Goal: Task Accomplishment & Management: Complete application form

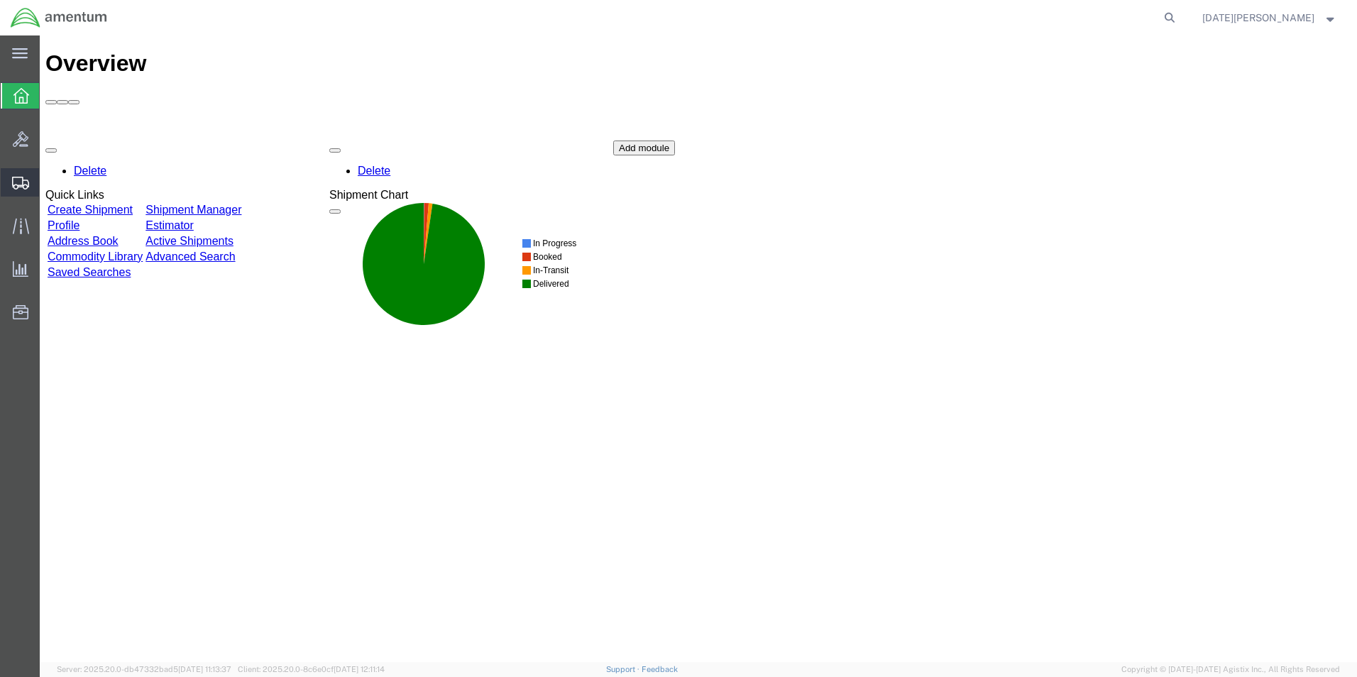
click at [0, 0] on span "Create from Template" at bounding box center [0, 0] width 0 height 0
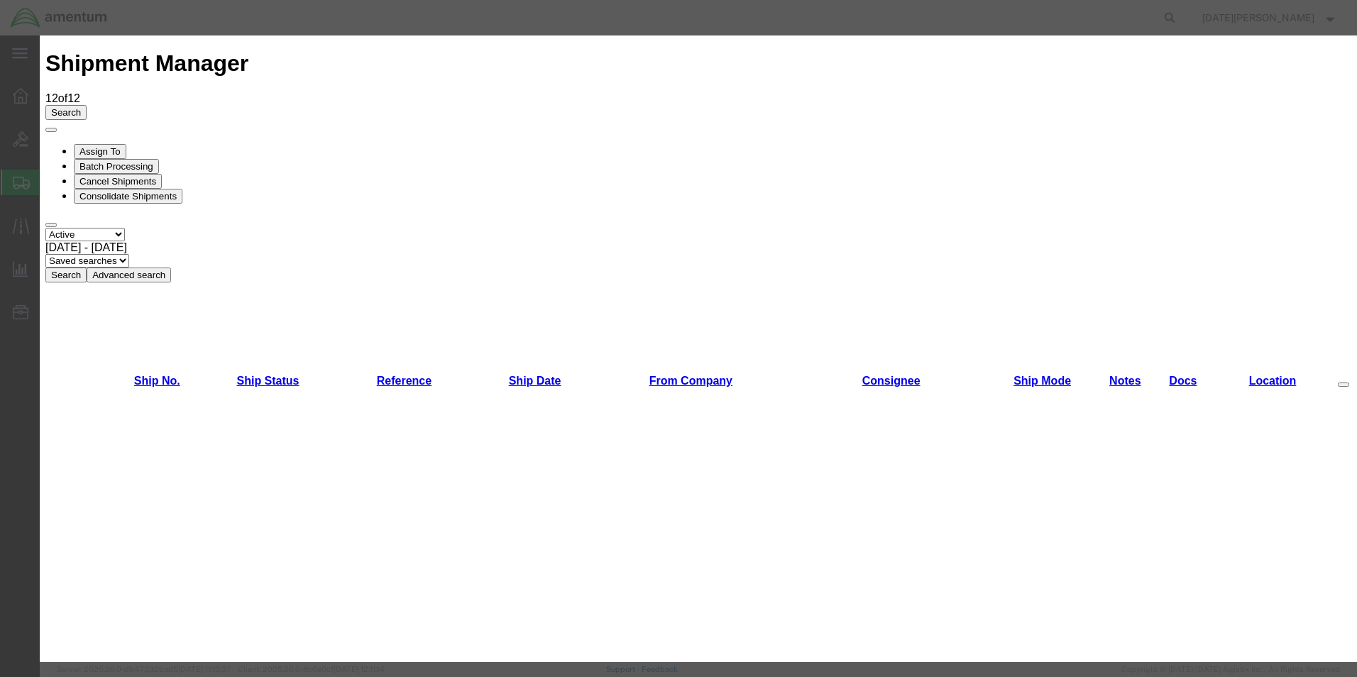
scroll to position [852, 0]
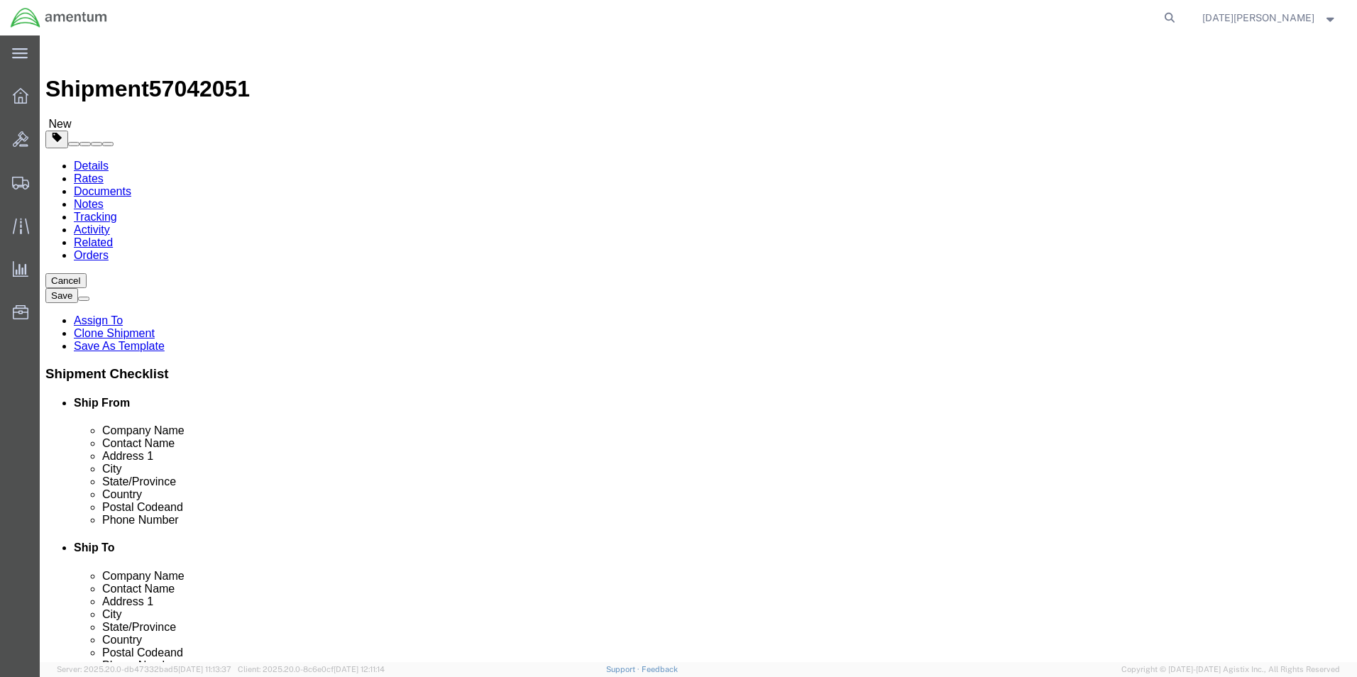
select select "49939"
select select "49920"
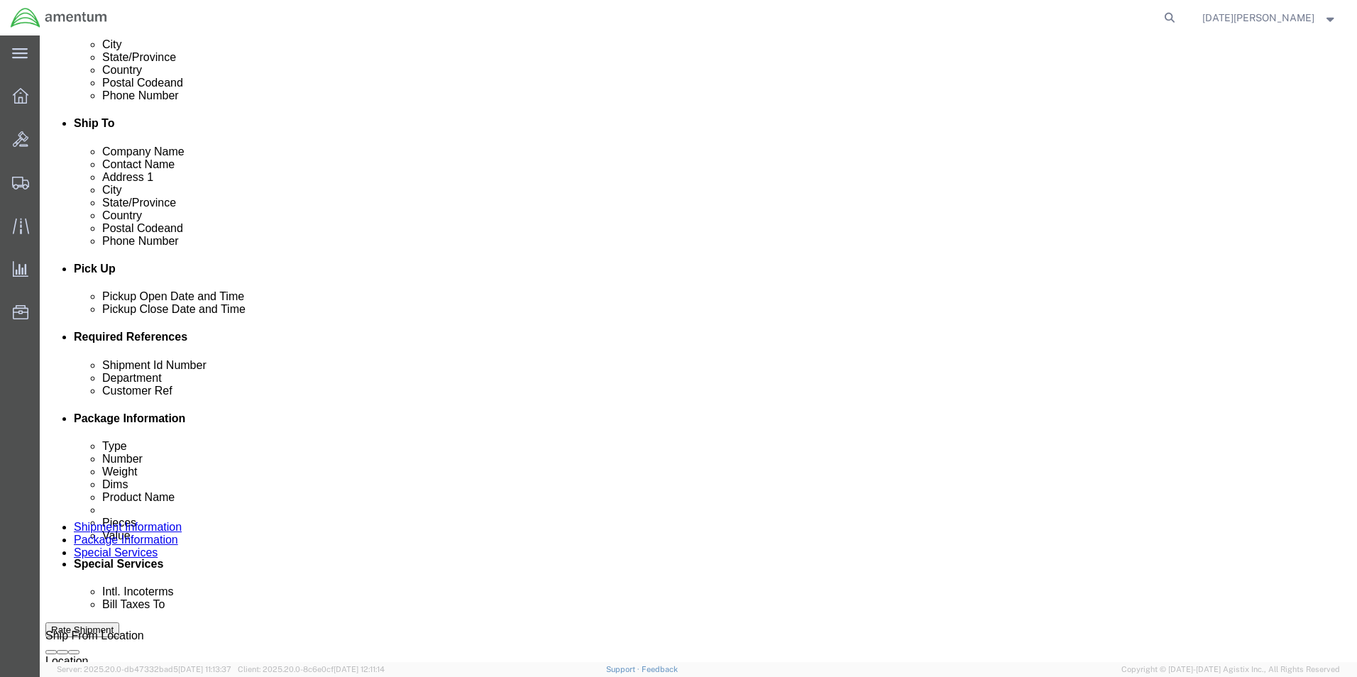
scroll to position [426, 0]
click input "USAGE#"
type input "573-009147"
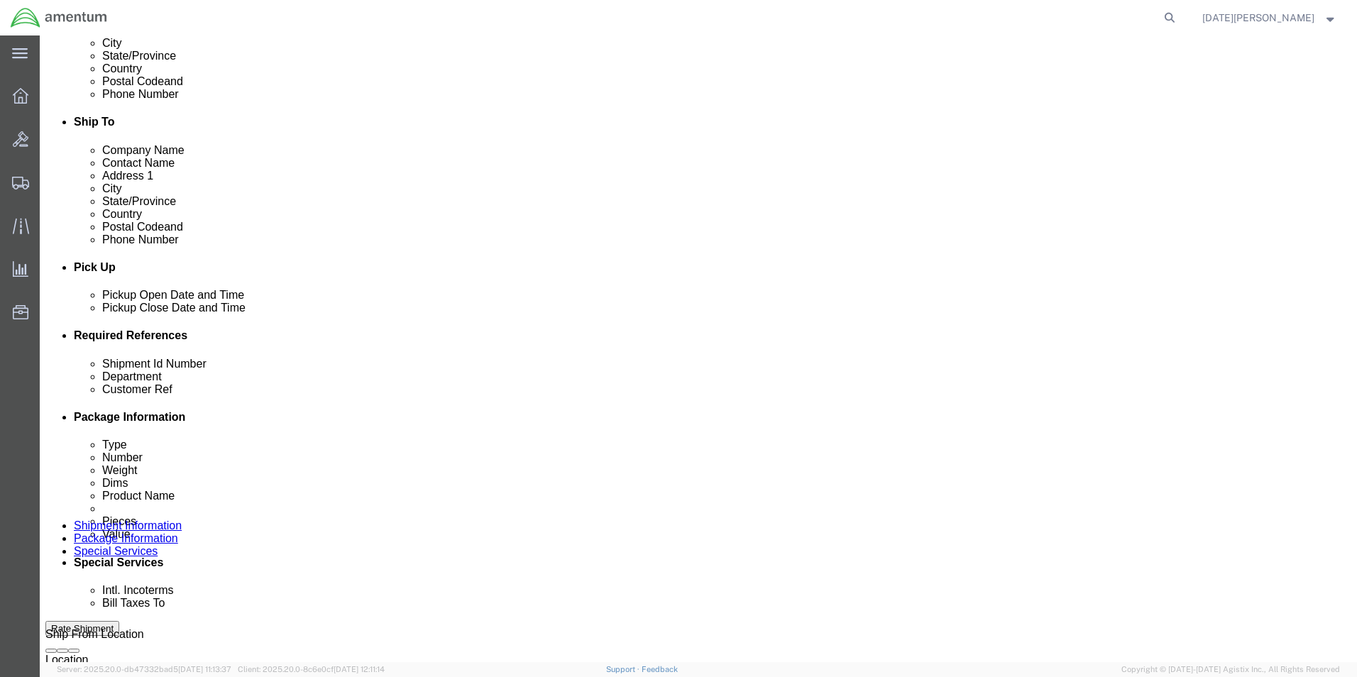
paste input "573-009147"
type input "573-009147"
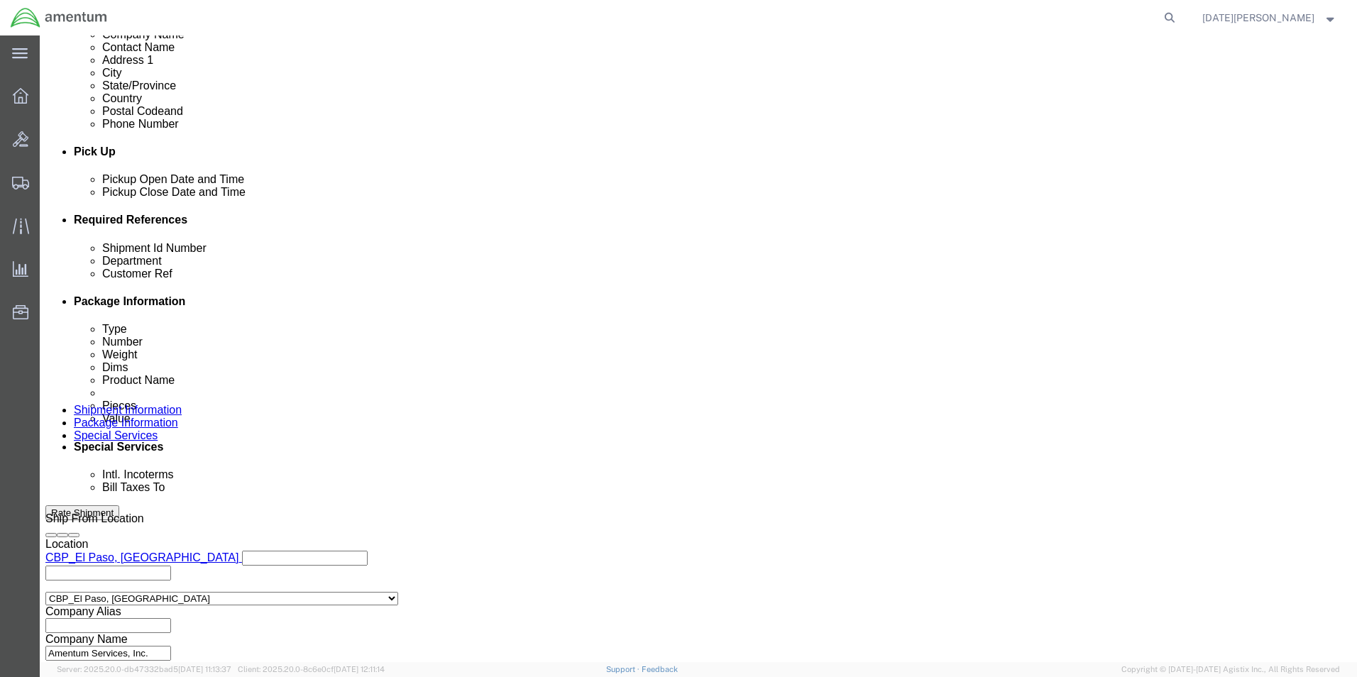
scroll to position [592, 0]
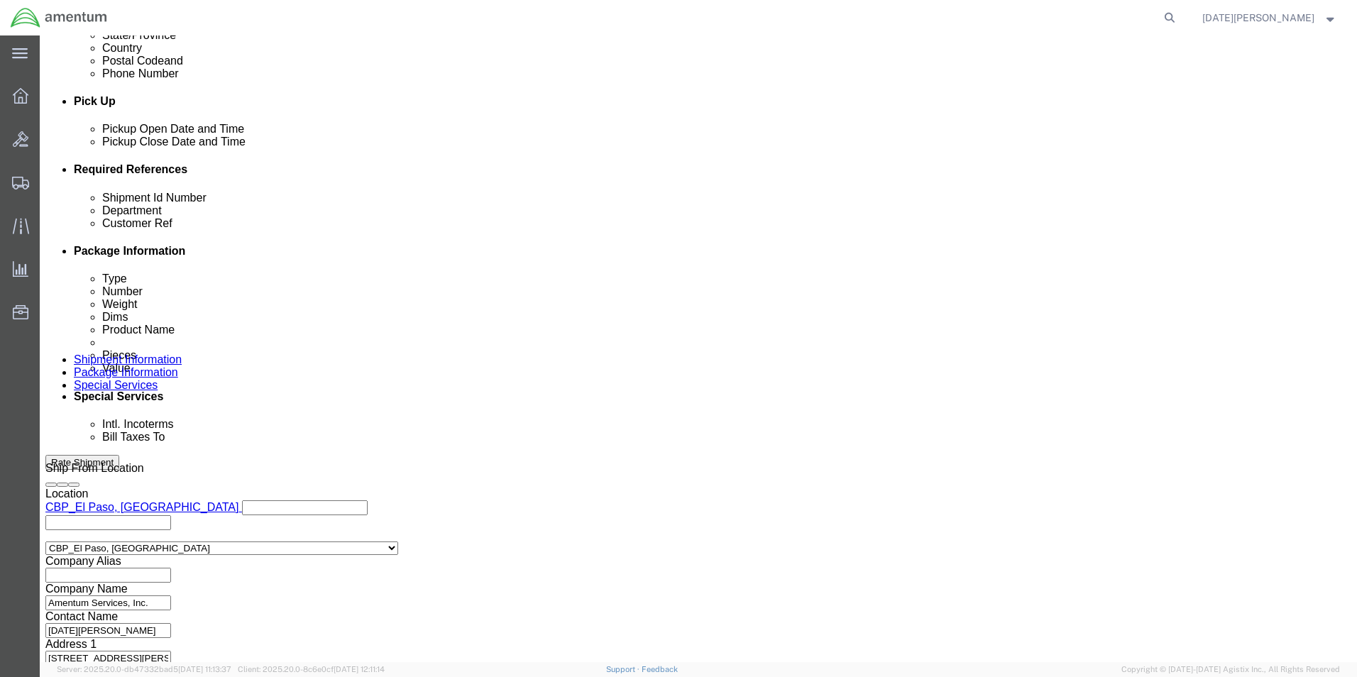
click button "Continue"
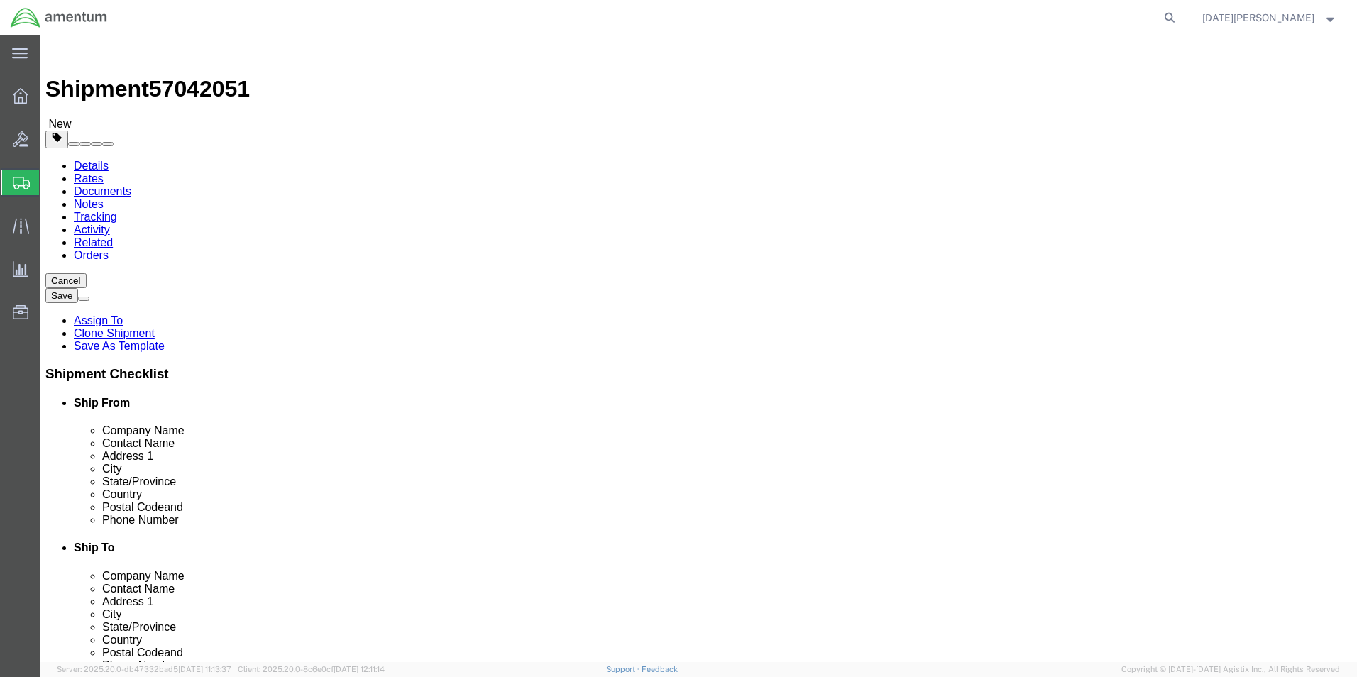
click input "8.00"
type input "16"
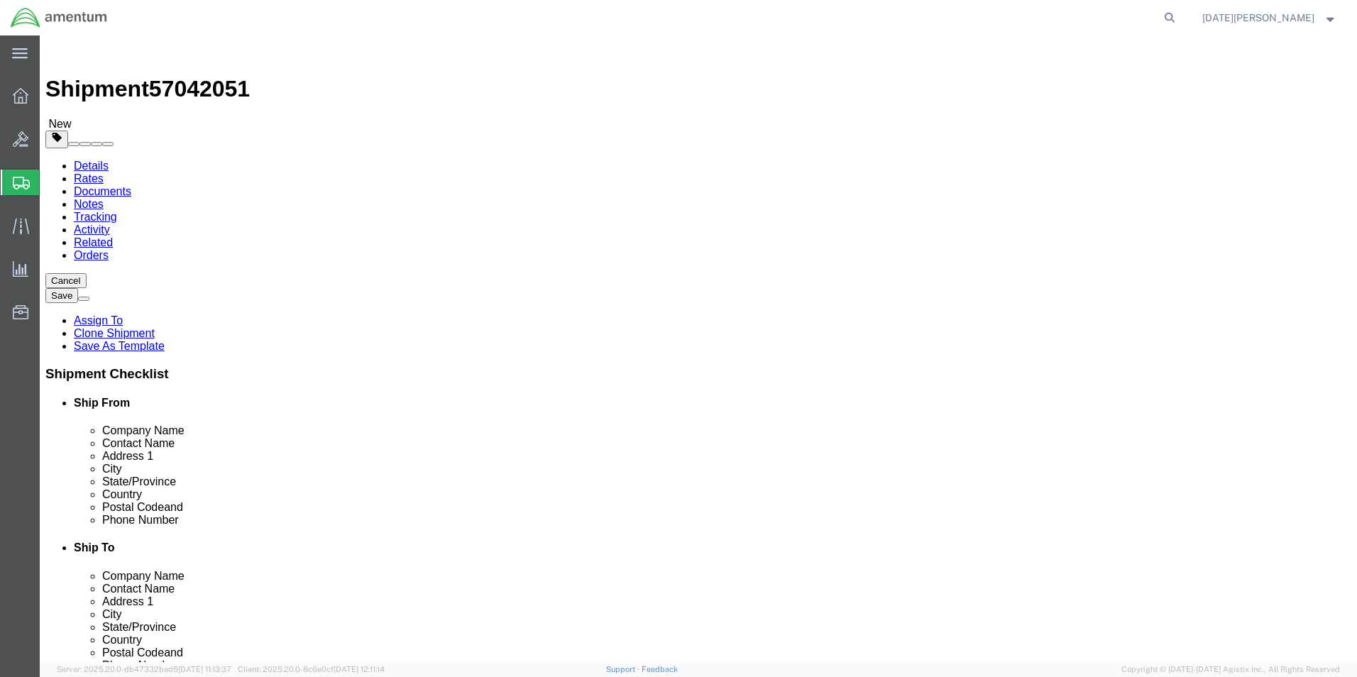
type input "10"
type input "9.15"
click div "Package Content # 1 1 x Your Packaging Package Type Select Bale(s) Basket(s) Bo…"
click div
click dd "12.00 Each"
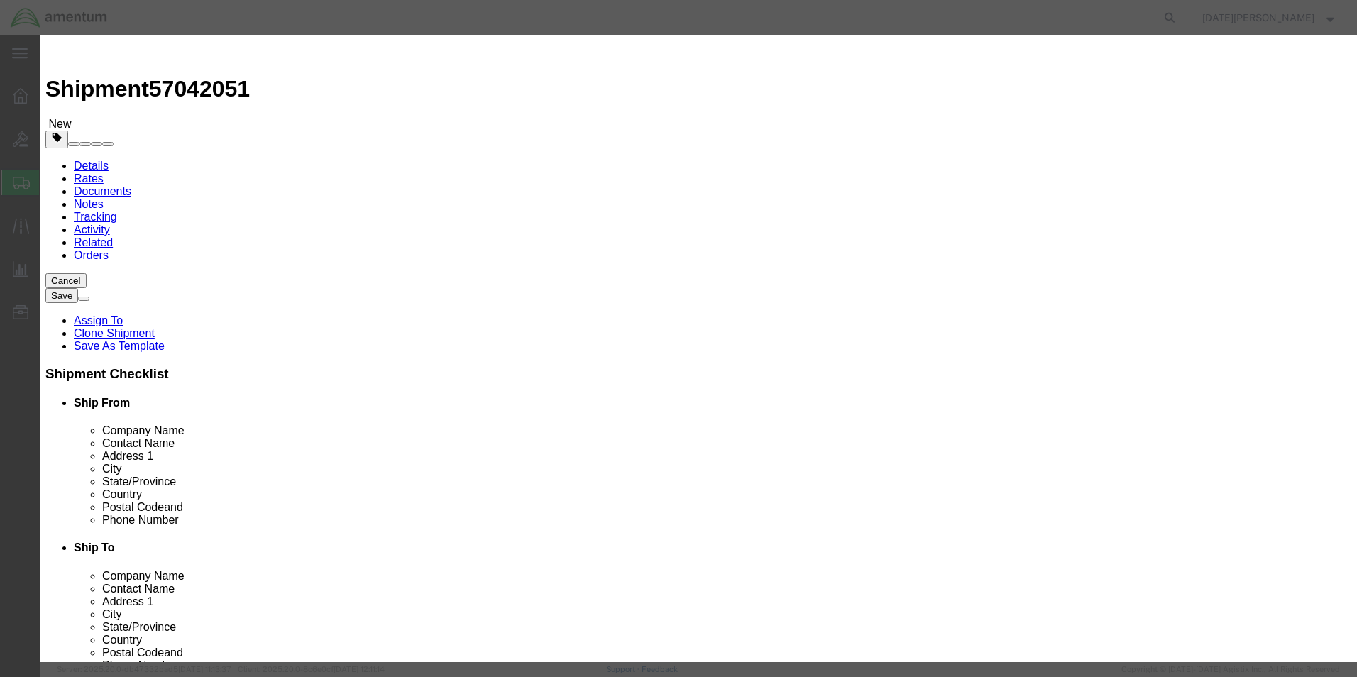
click input "PAINT BRUSHES"
type input "ROTOR BRAKE"
type input "1"
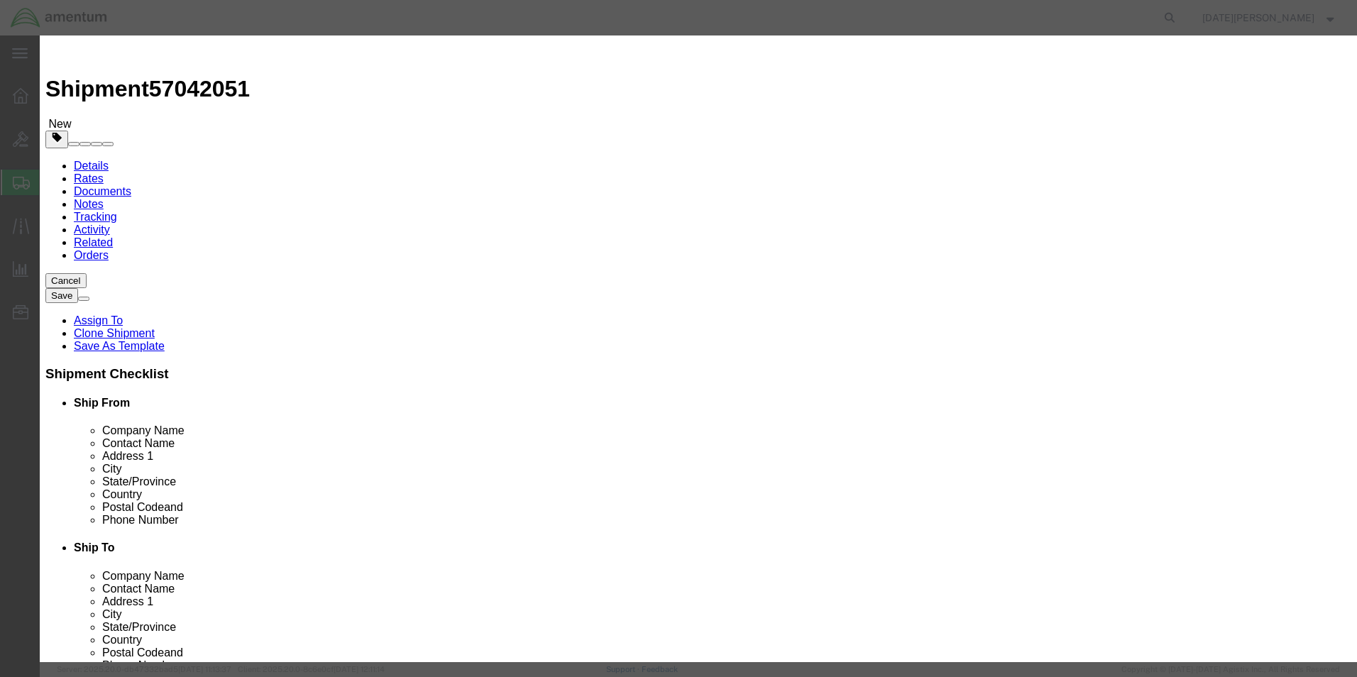
type input "5"
type input "3000"
select select "USD"
click button "Save & Close"
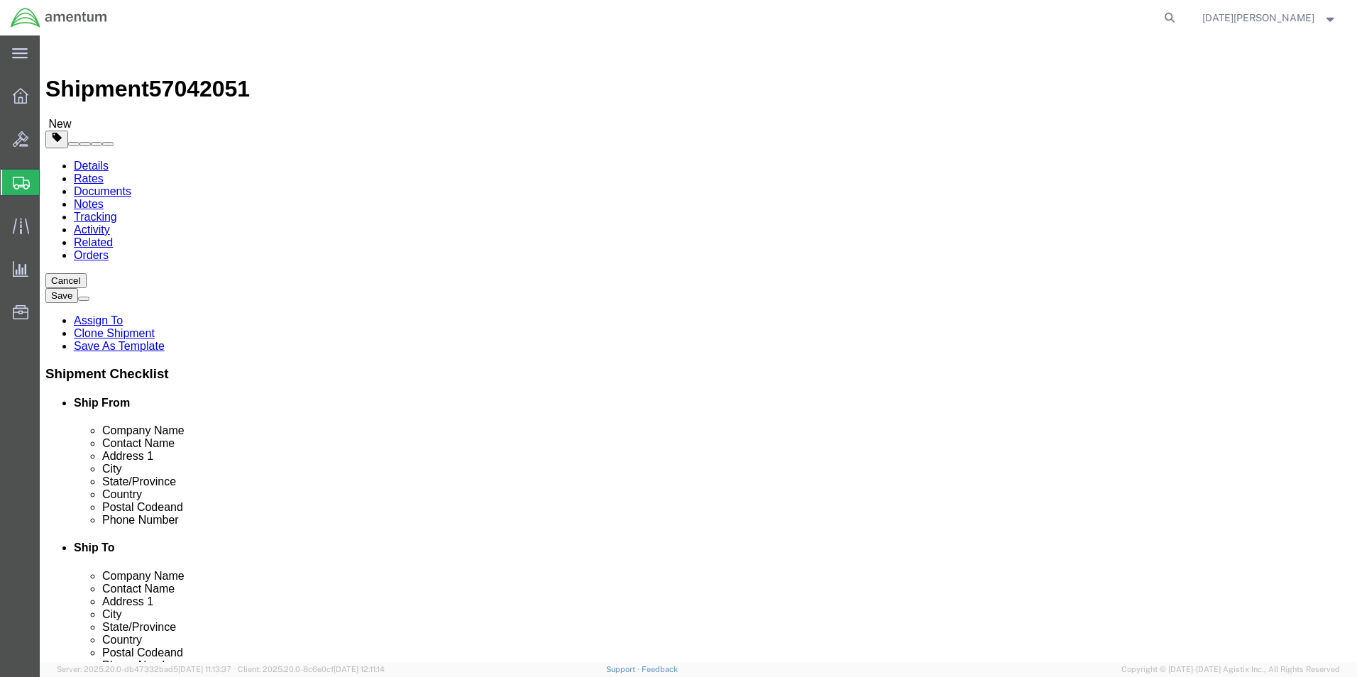
click button "Rate Shipment"
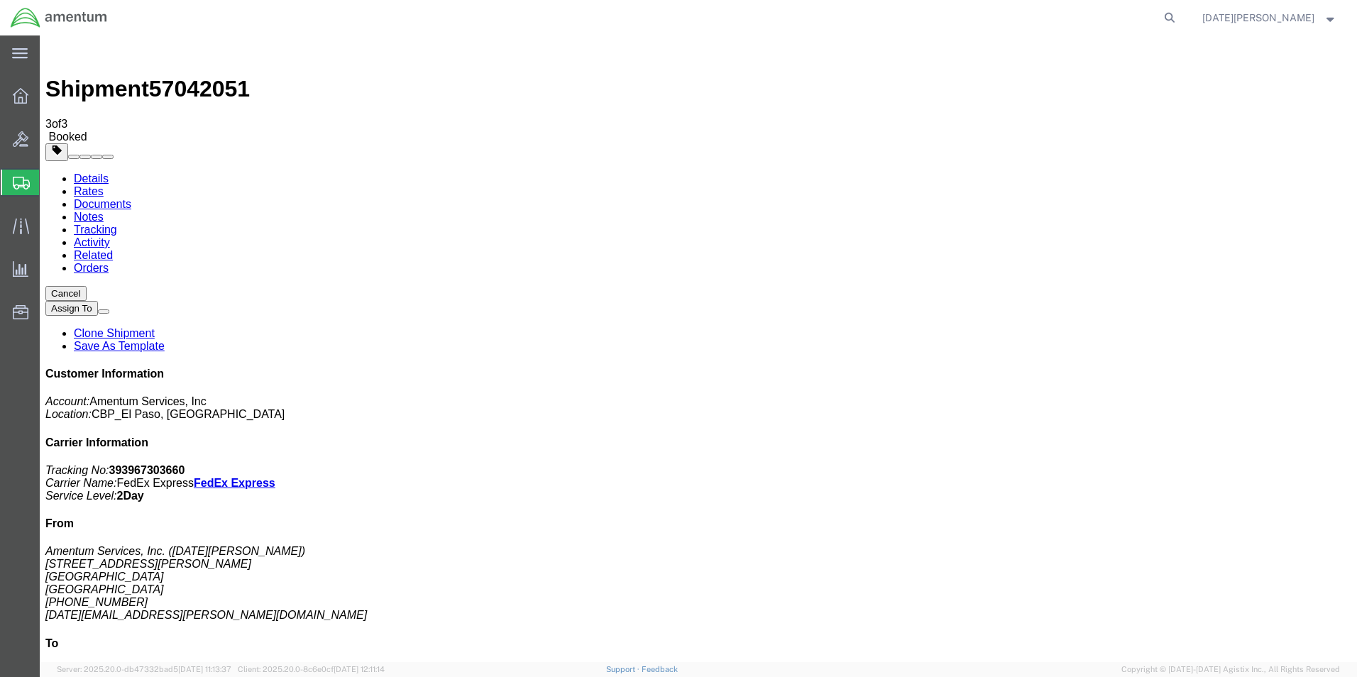
click at [0, 0] on span "Create from Template" at bounding box center [0, 0] width 0 height 0
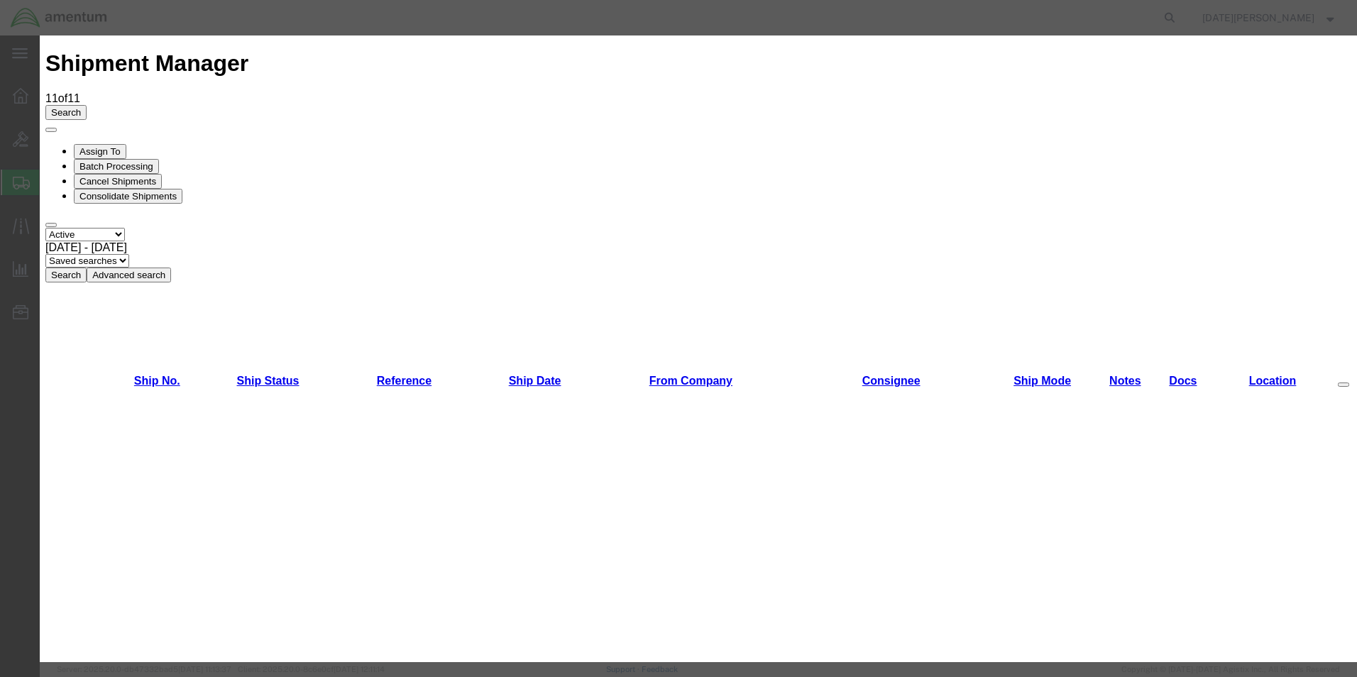
scroll to position [852, 0]
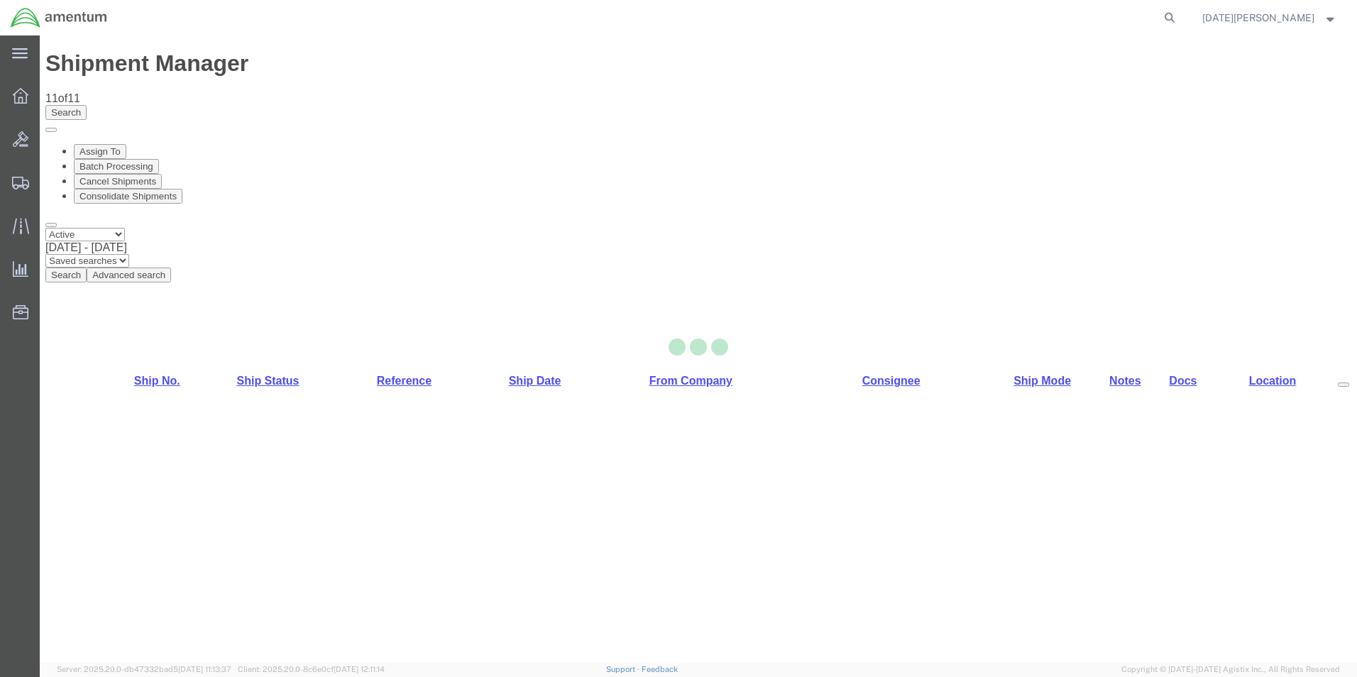
select select "49939"
select select "49941"
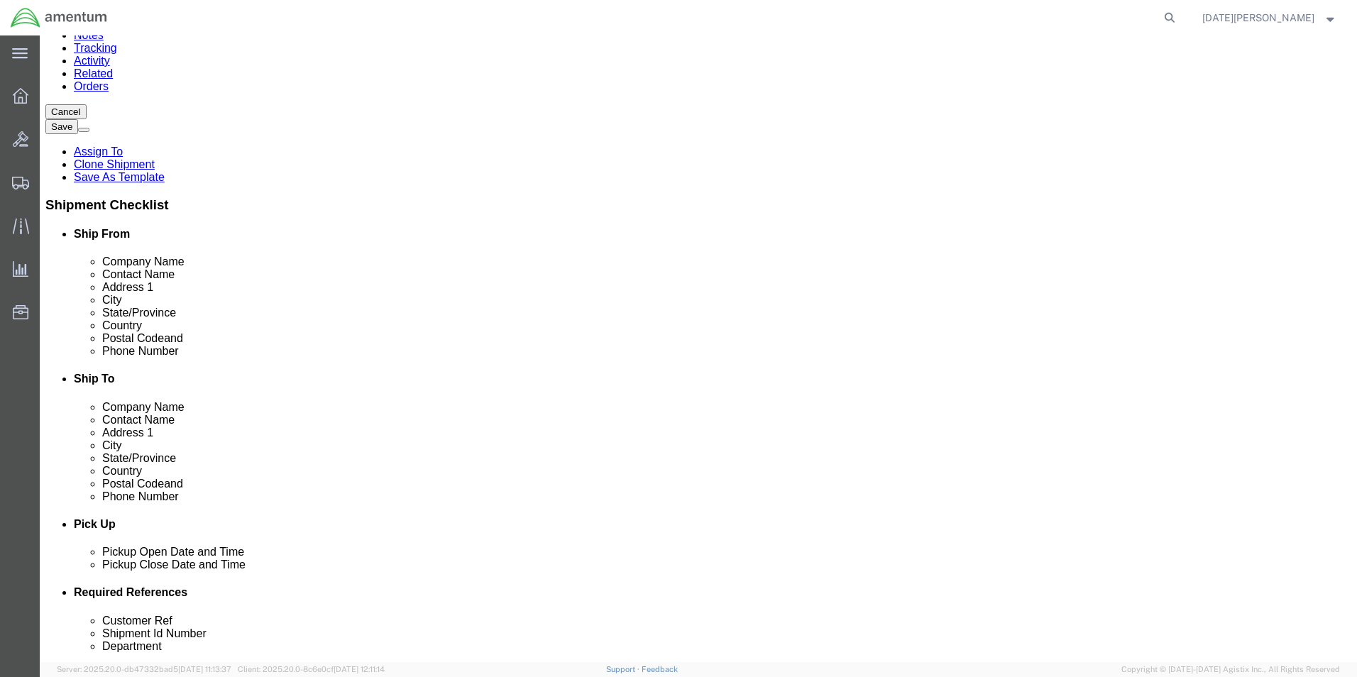
scroll to position [355, 0]
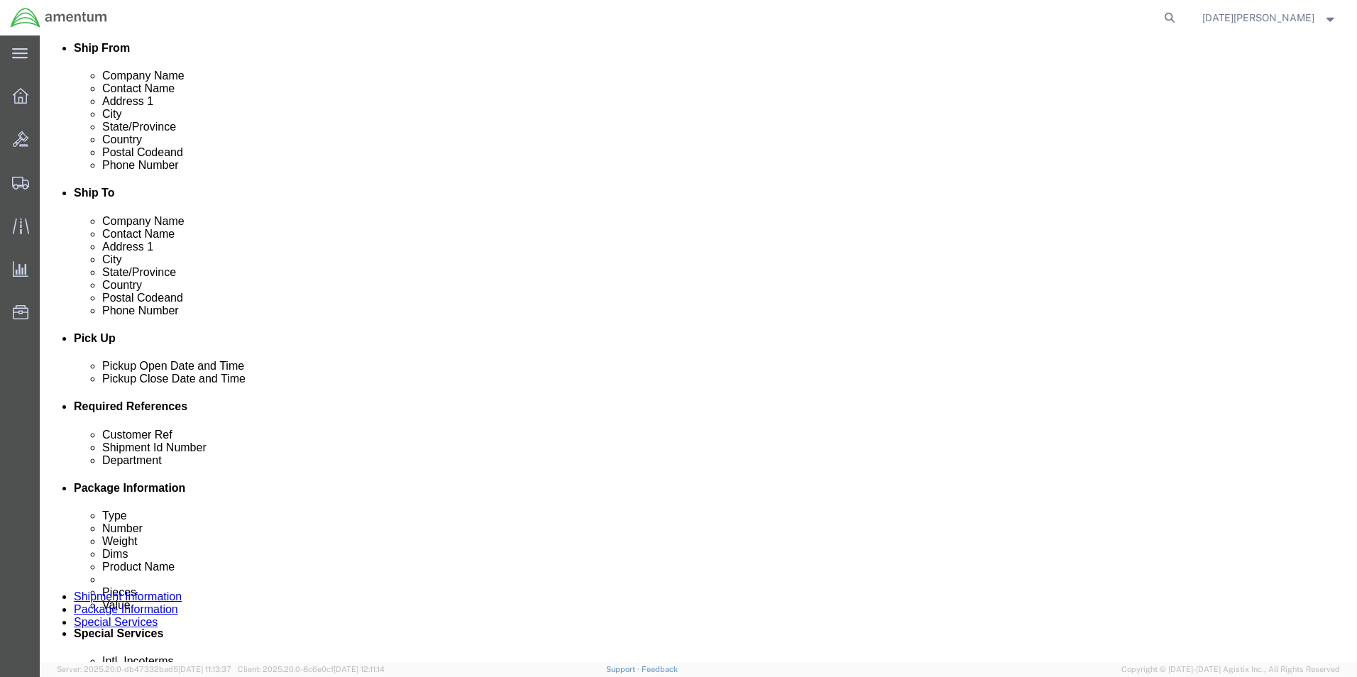
click input "text"
type input "534-008744"
paste input "534-008744"
type input "534-008744"
type input "CBP"
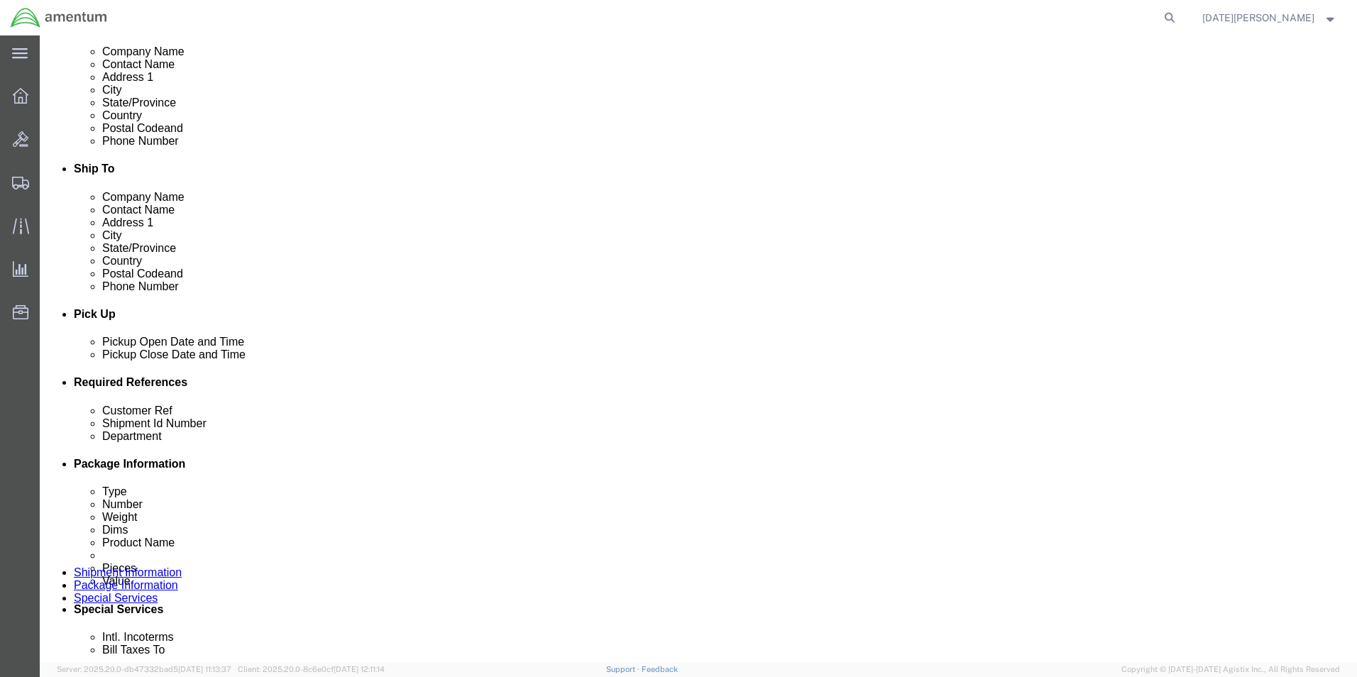
scroll to position [592, 0]
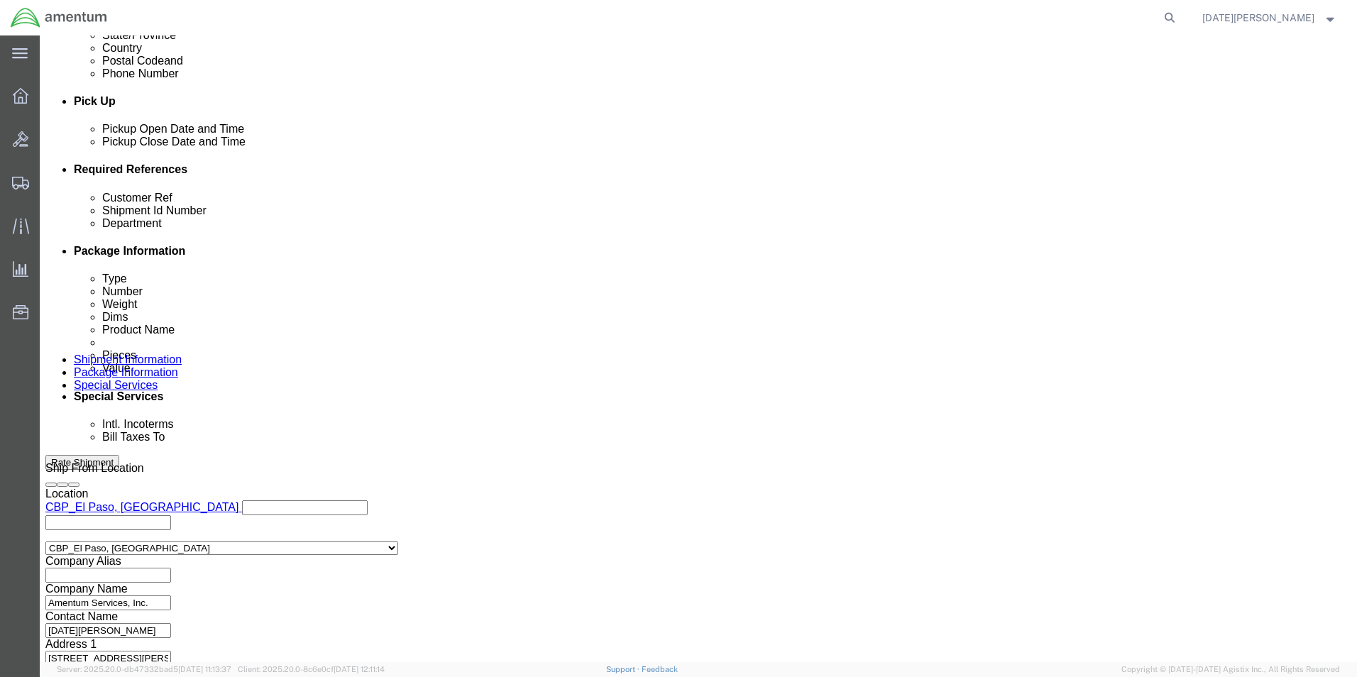
click button "Continue"
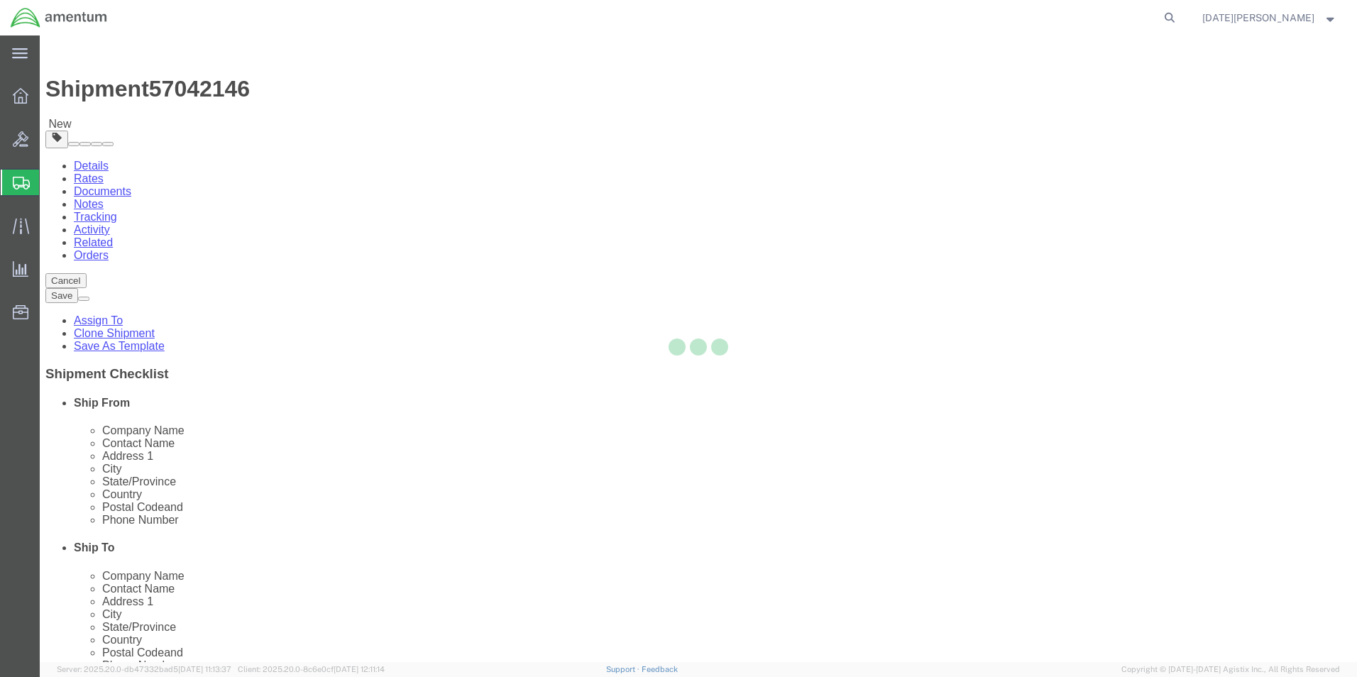
select select "YRPK"
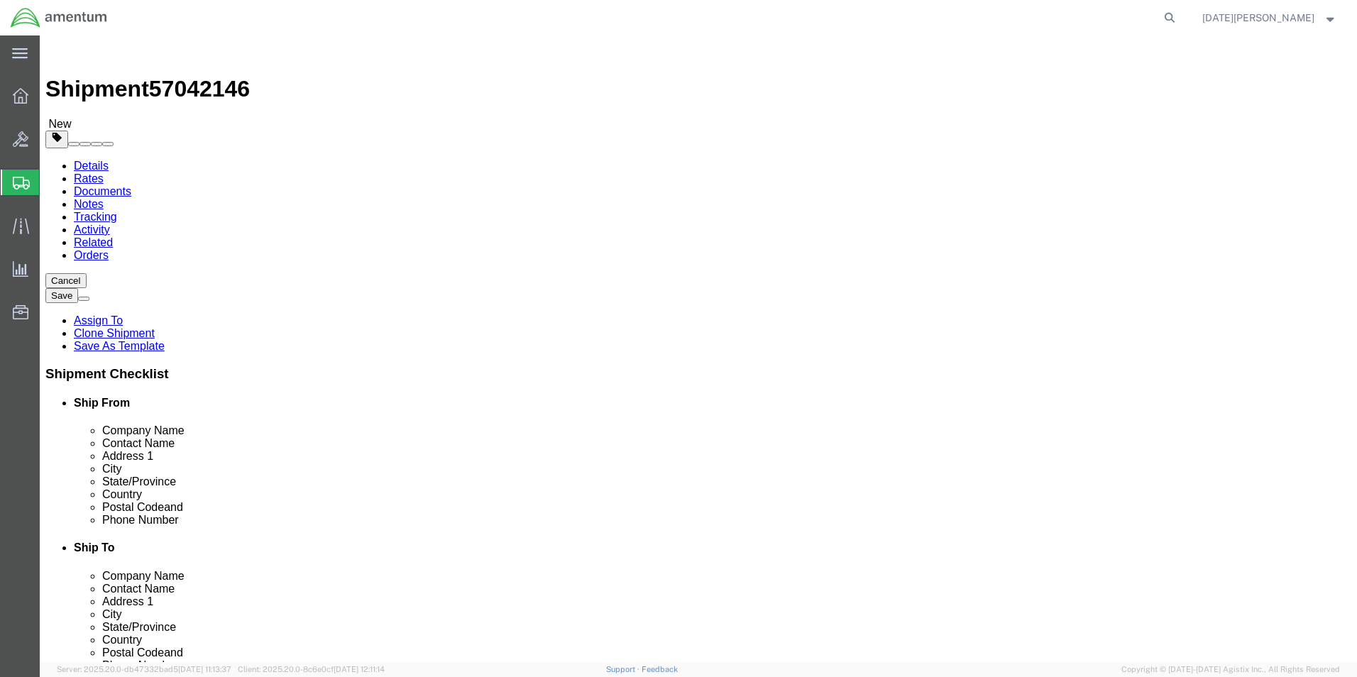
click input "text"
type input "10"
type input "3"
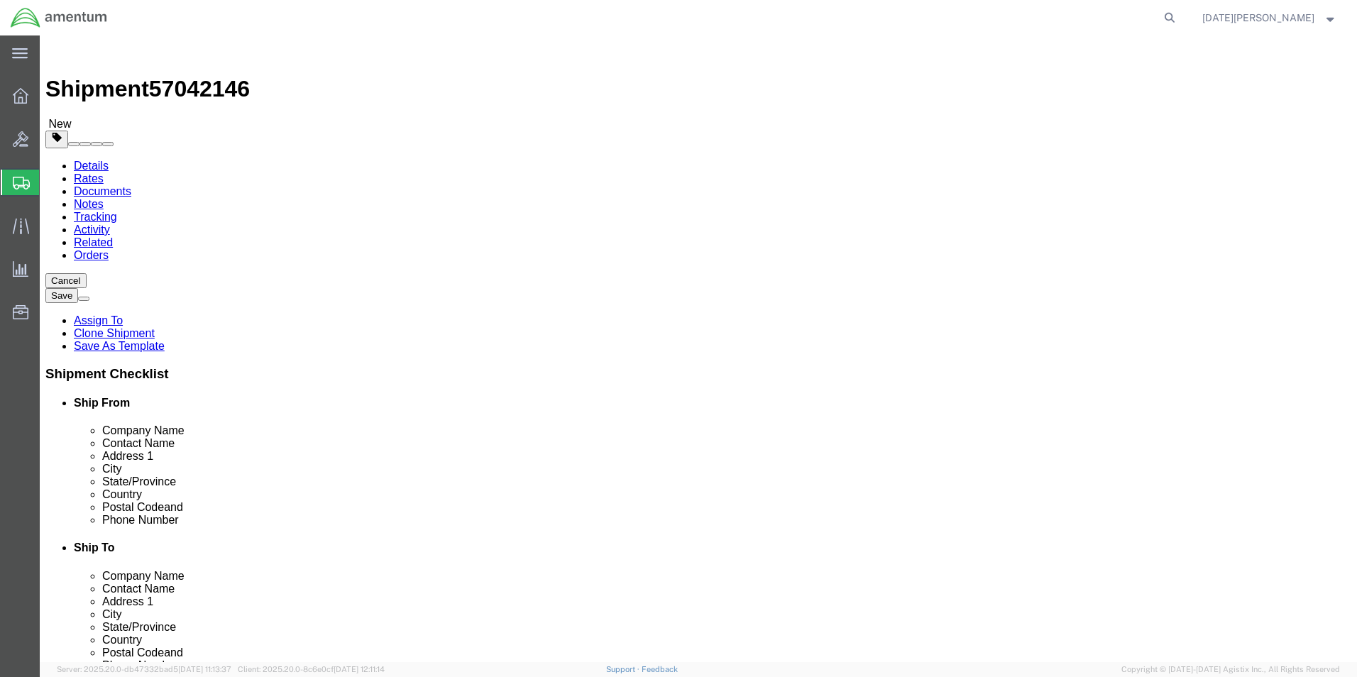
click div "Package Content # 1 x Package Type Select Bale(s) Basket(s) Bolt(s) Bottle(s) B…"
click link "Add Content"
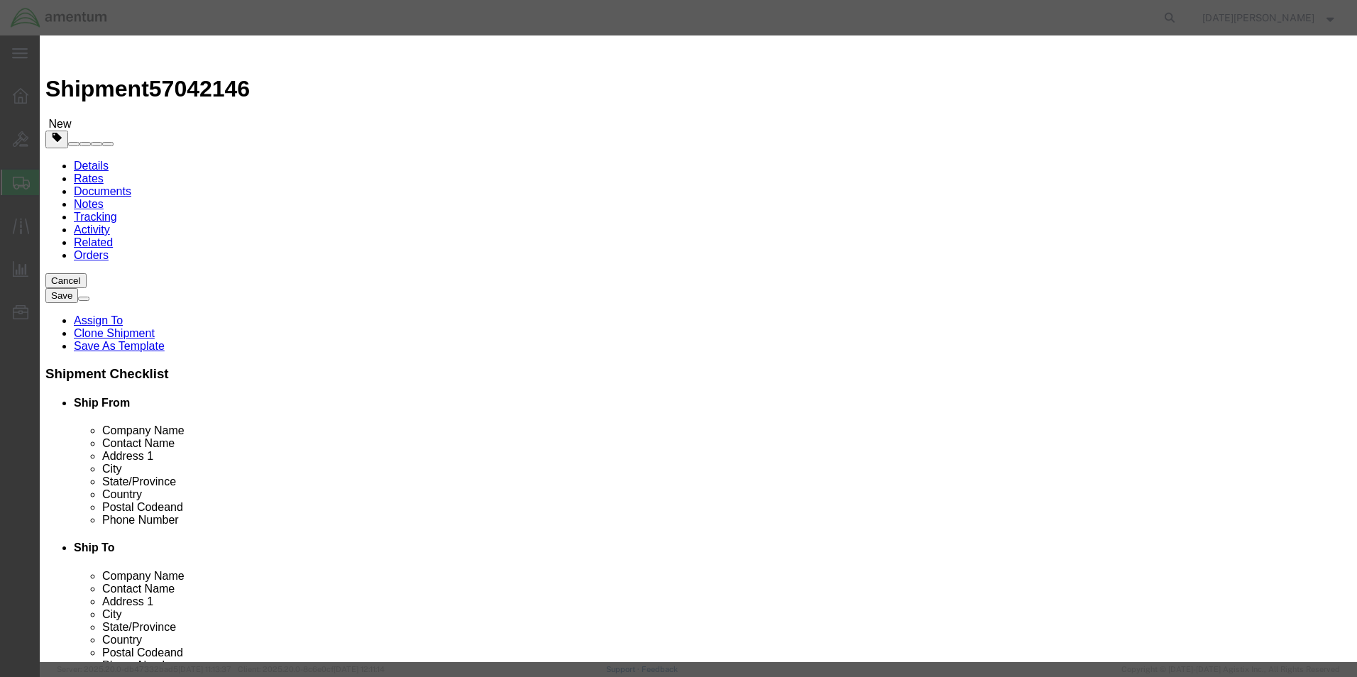
click input "text"
type input "LAMINATED BEARING"
type input "4"
type input "2000"
select select "USD"
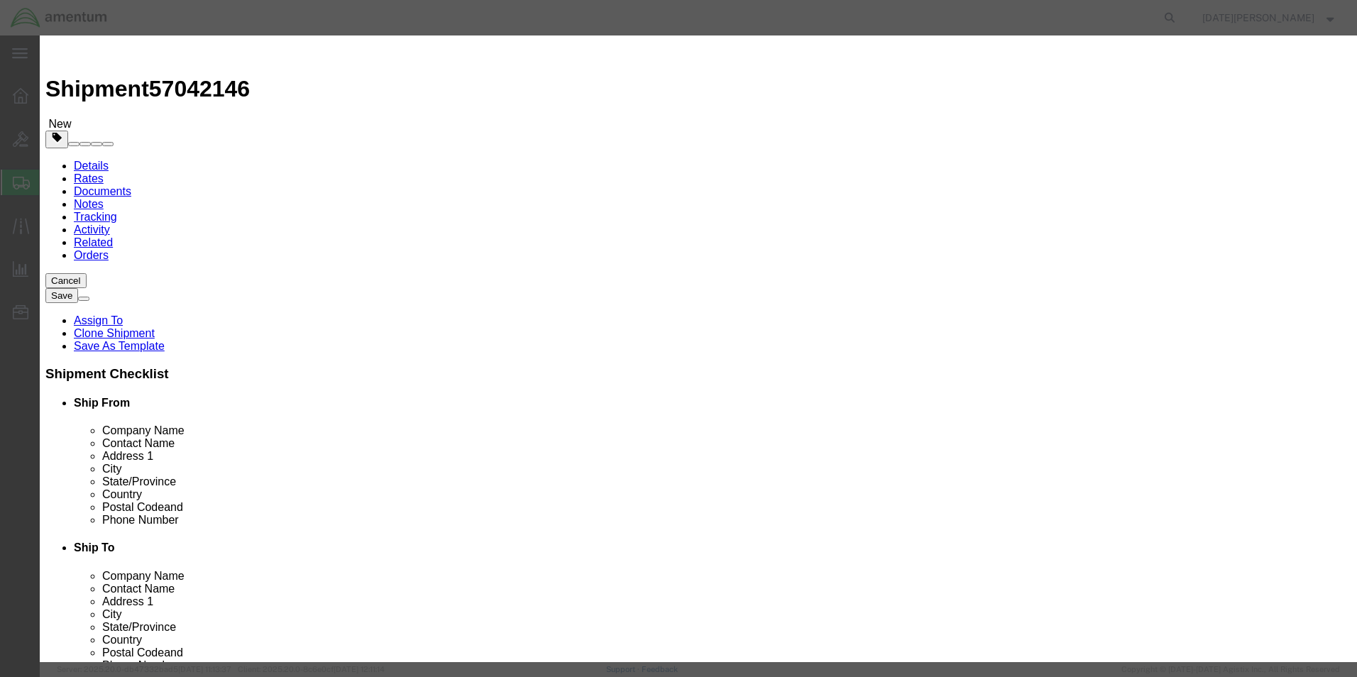
click button "Save & Close"
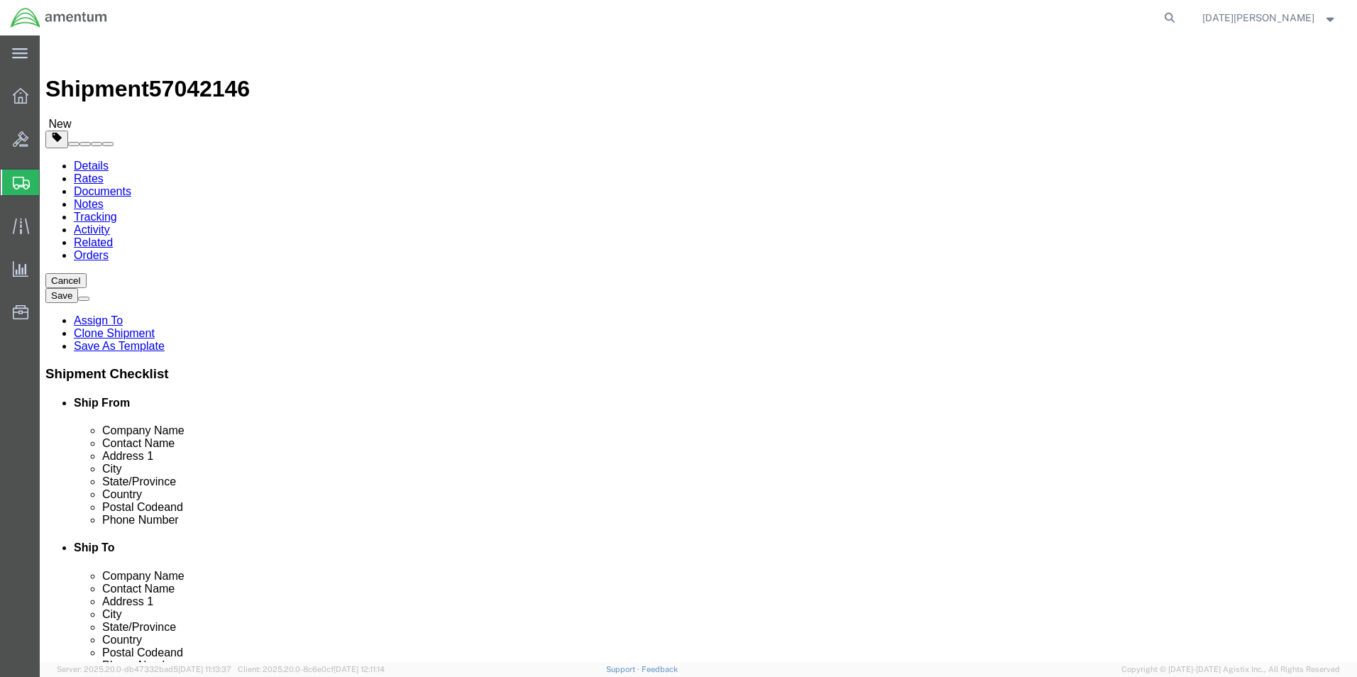
click button "Rate Shipment"
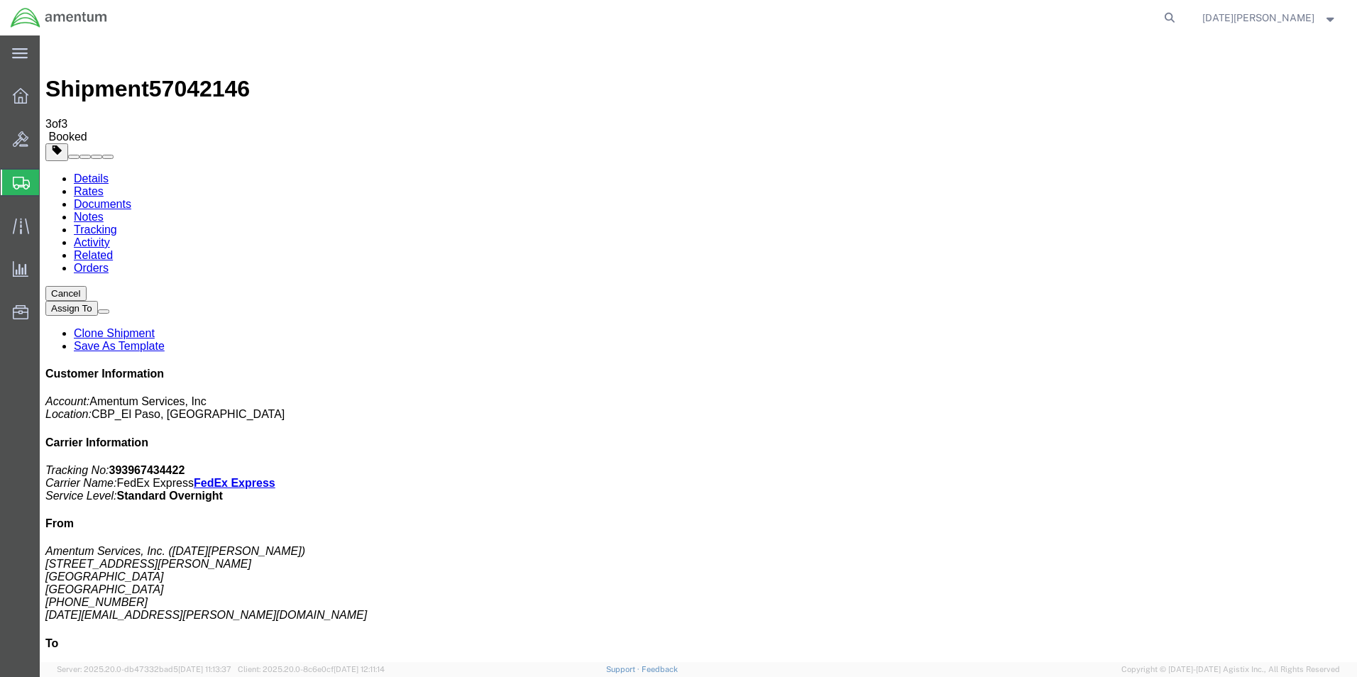
click at [0, 0] on span "Create from Template" at bounding box center [0, 0] width 0 height 0
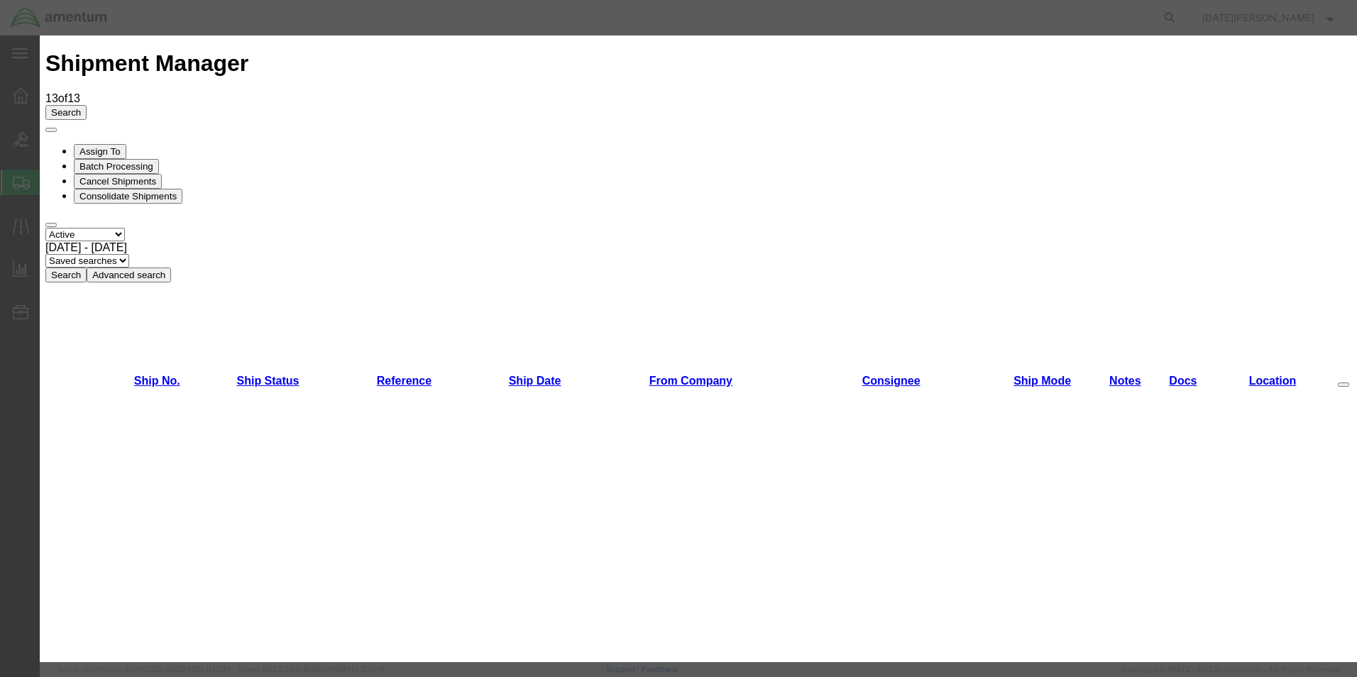
scroll to position [781, 0]
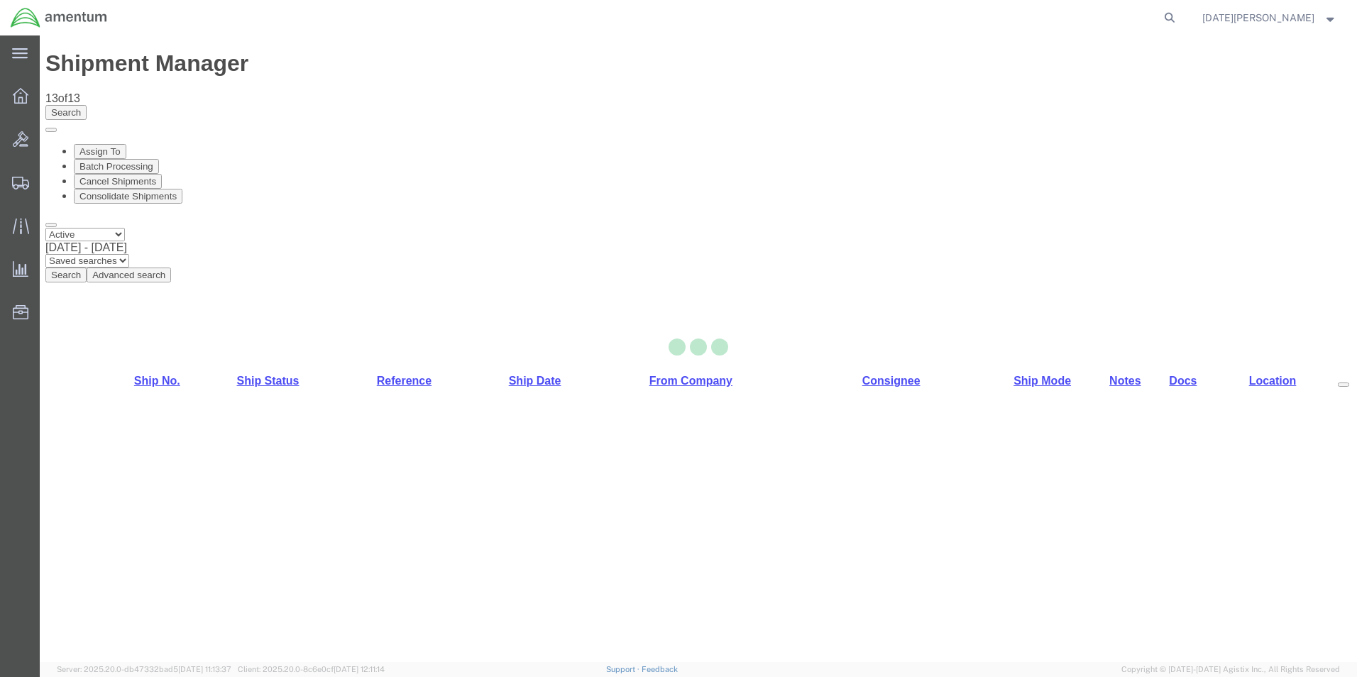
select select "49939"
select select "49927"
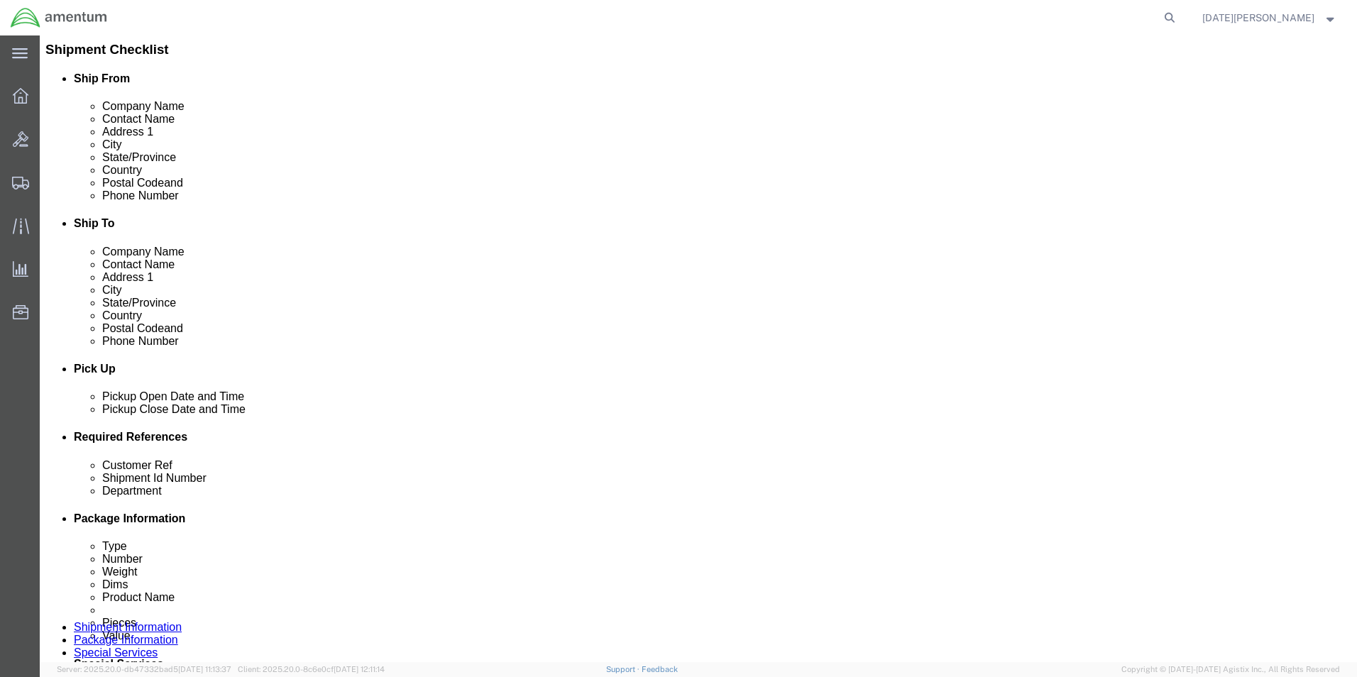
scroll to position [355, 0]
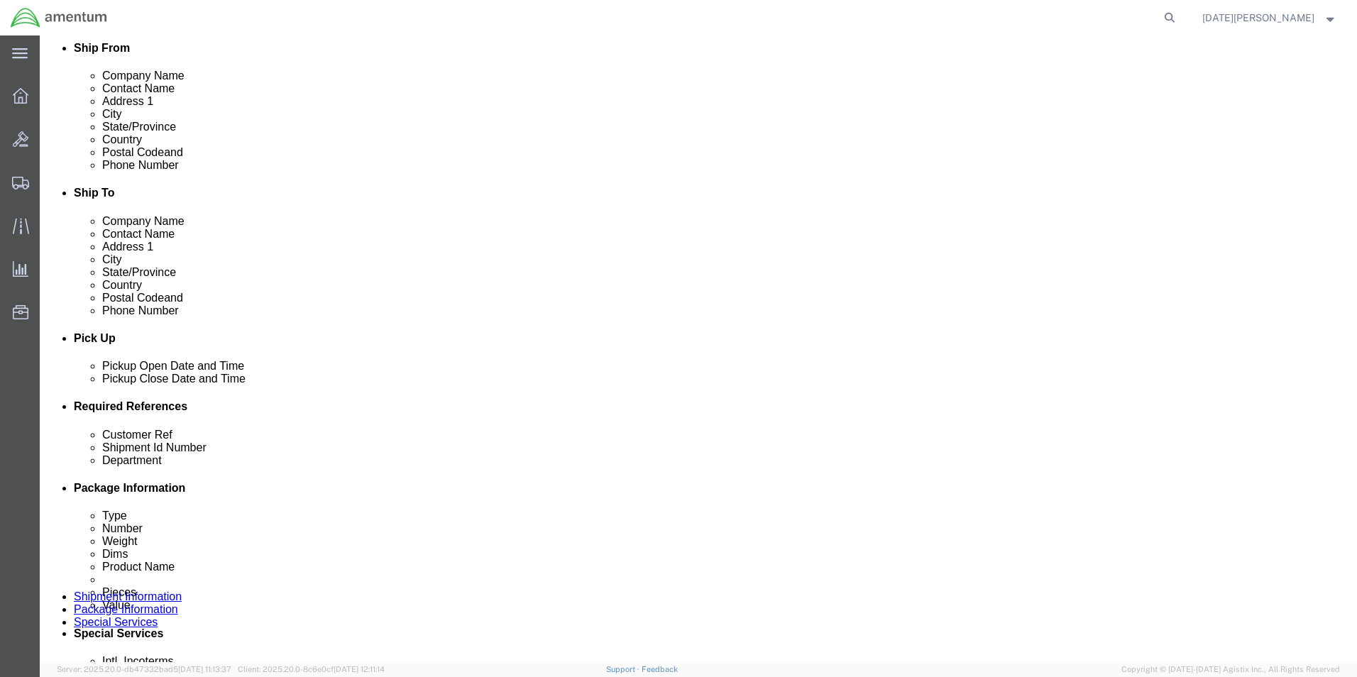
click input "text"
type input "613-009058"
paste input "613-009058"
type input "613-009058"
type input "CBP"
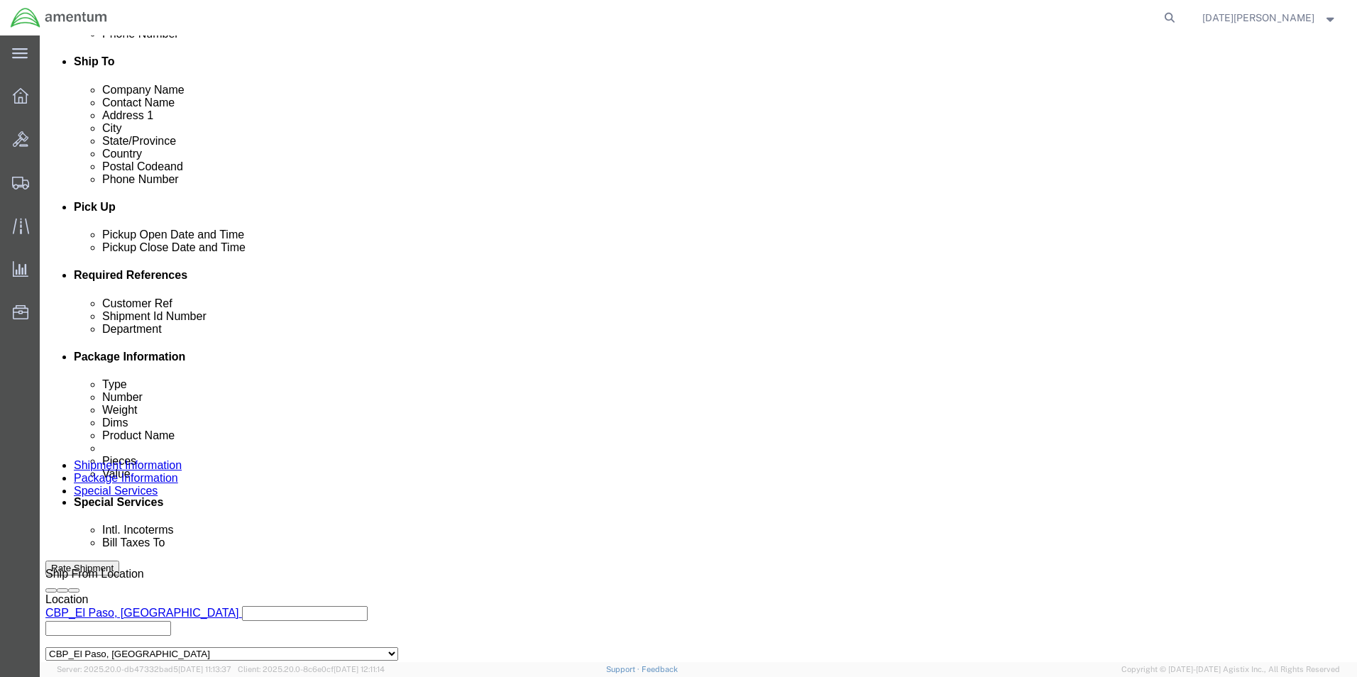
scroll to position [592, 0]
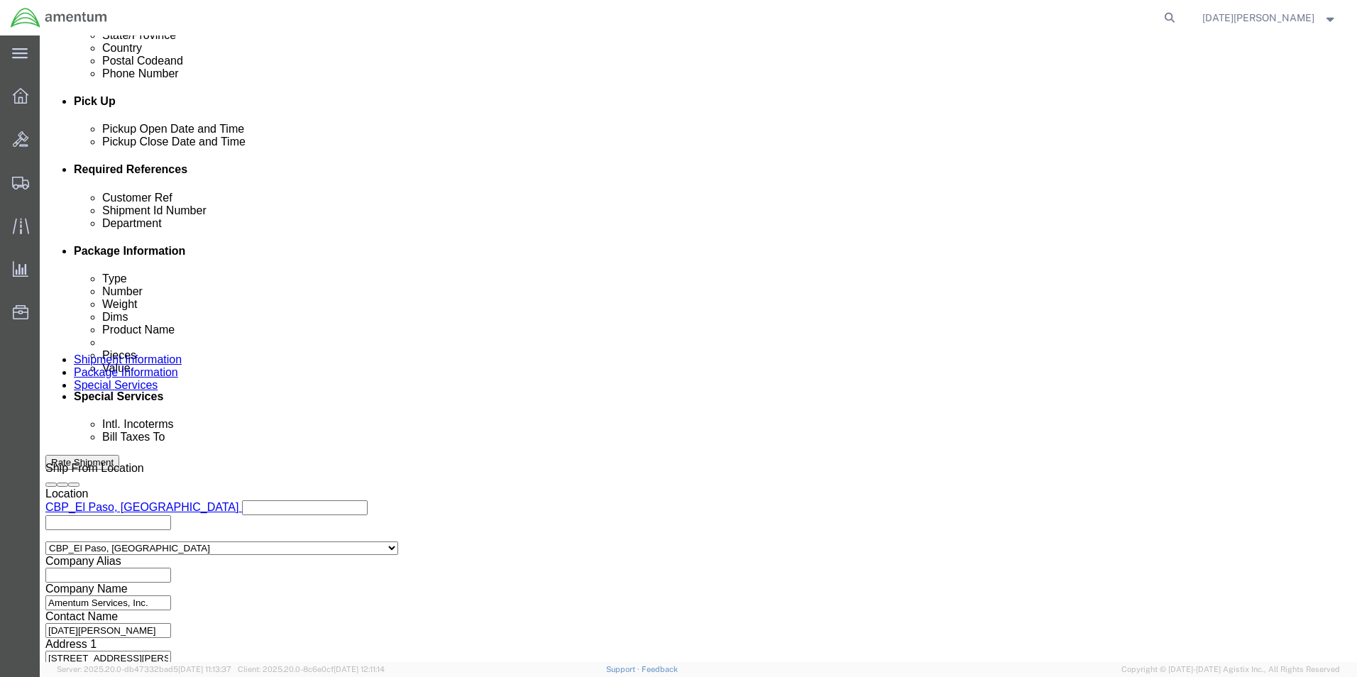
click button "Continue"
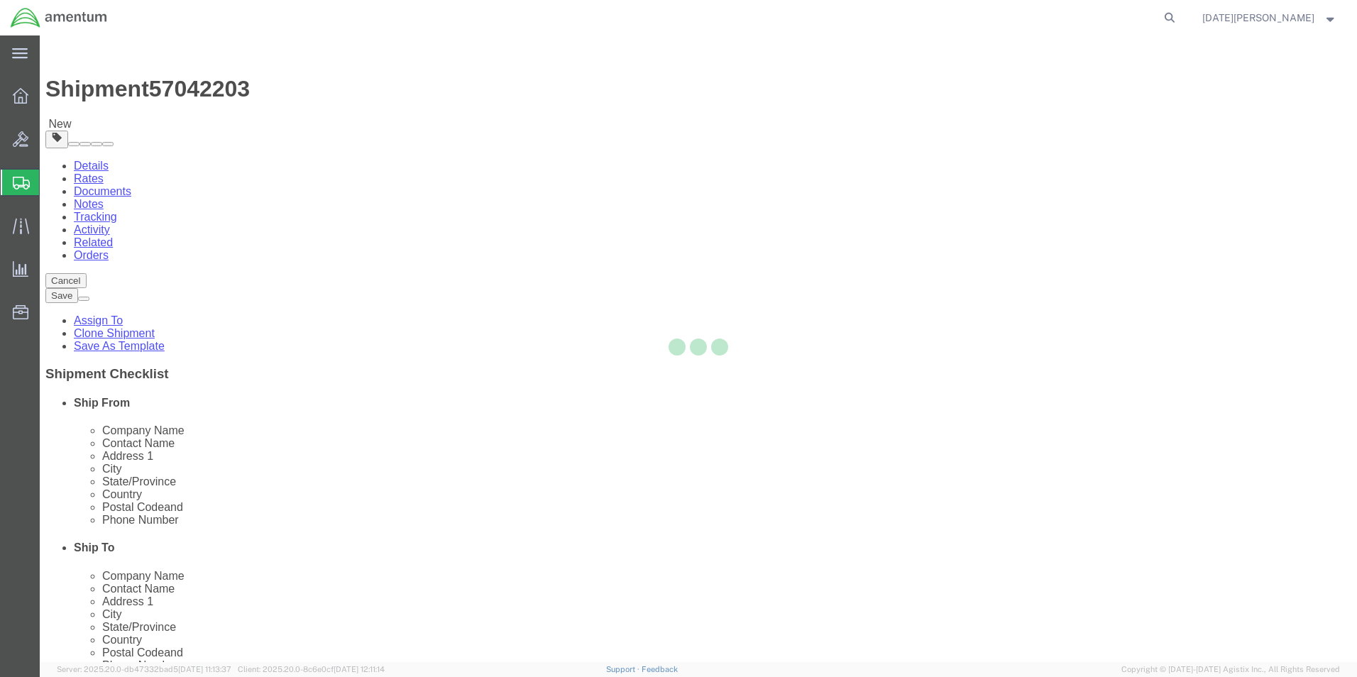
select select "YRPK"
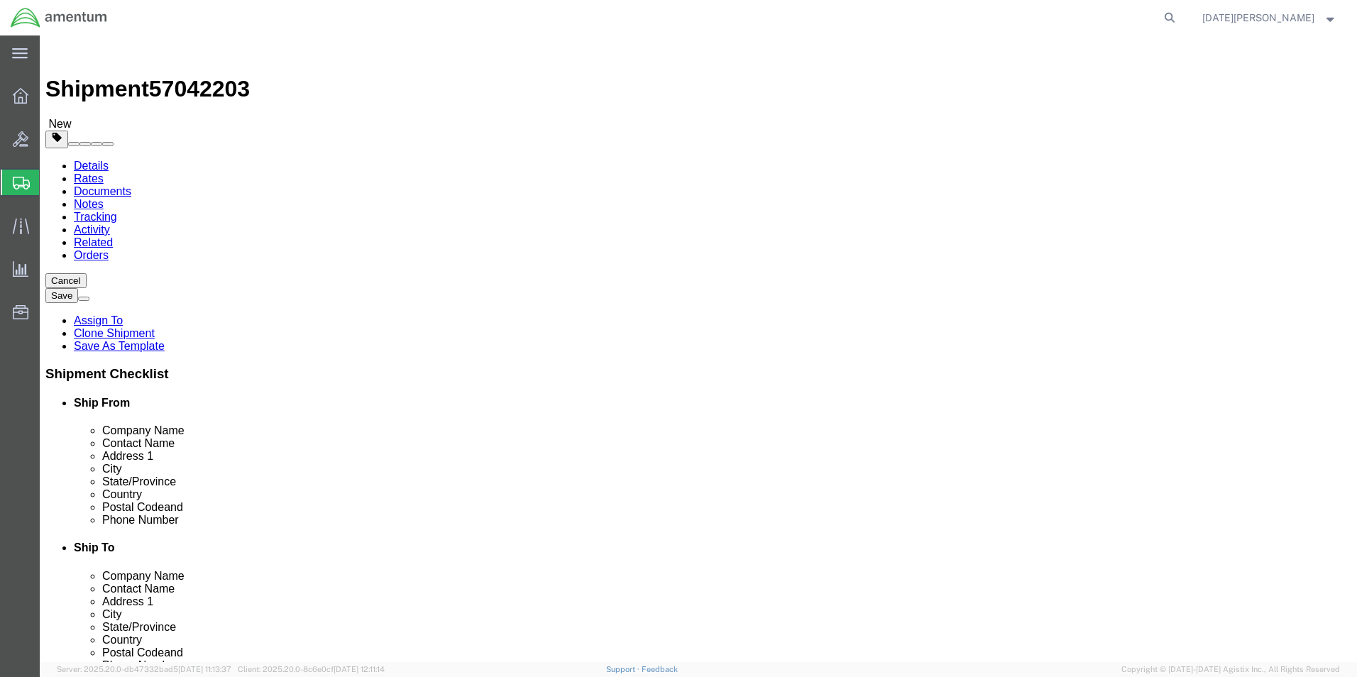
click input "text"
type input "10"
type input "4.50"
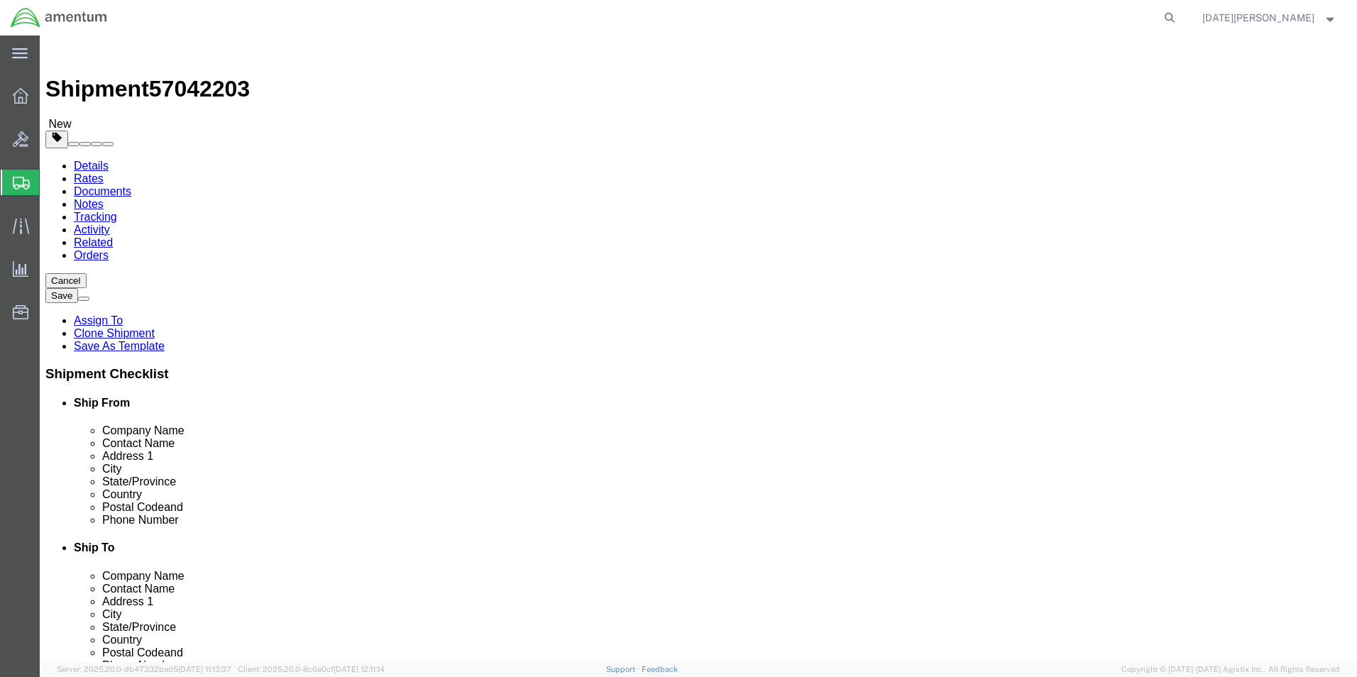
click link "Add Content"
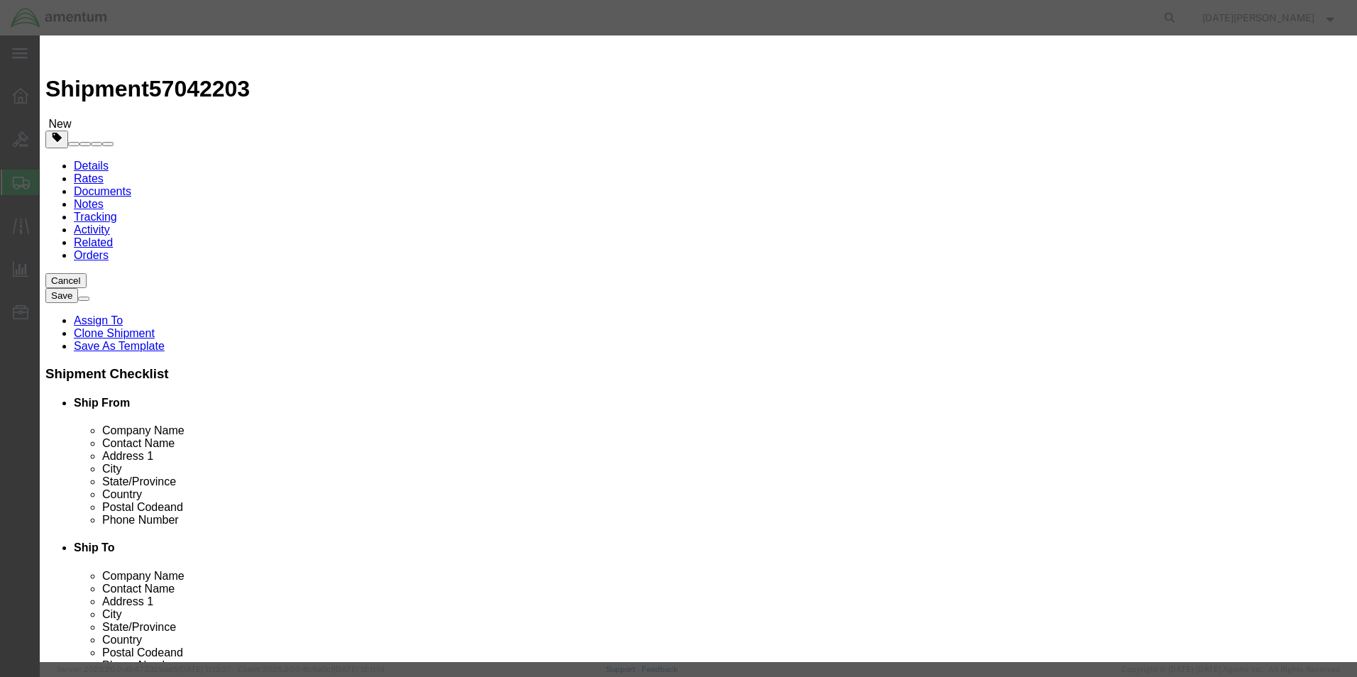
drag, startPoint x: 425, startPoint y: 99, endPoint x: 436, endPoint y: 107, distance: 13.2
click input "text"
type input "BALL JOINT AIRCRAFT"
type input "3"
type input "1500"
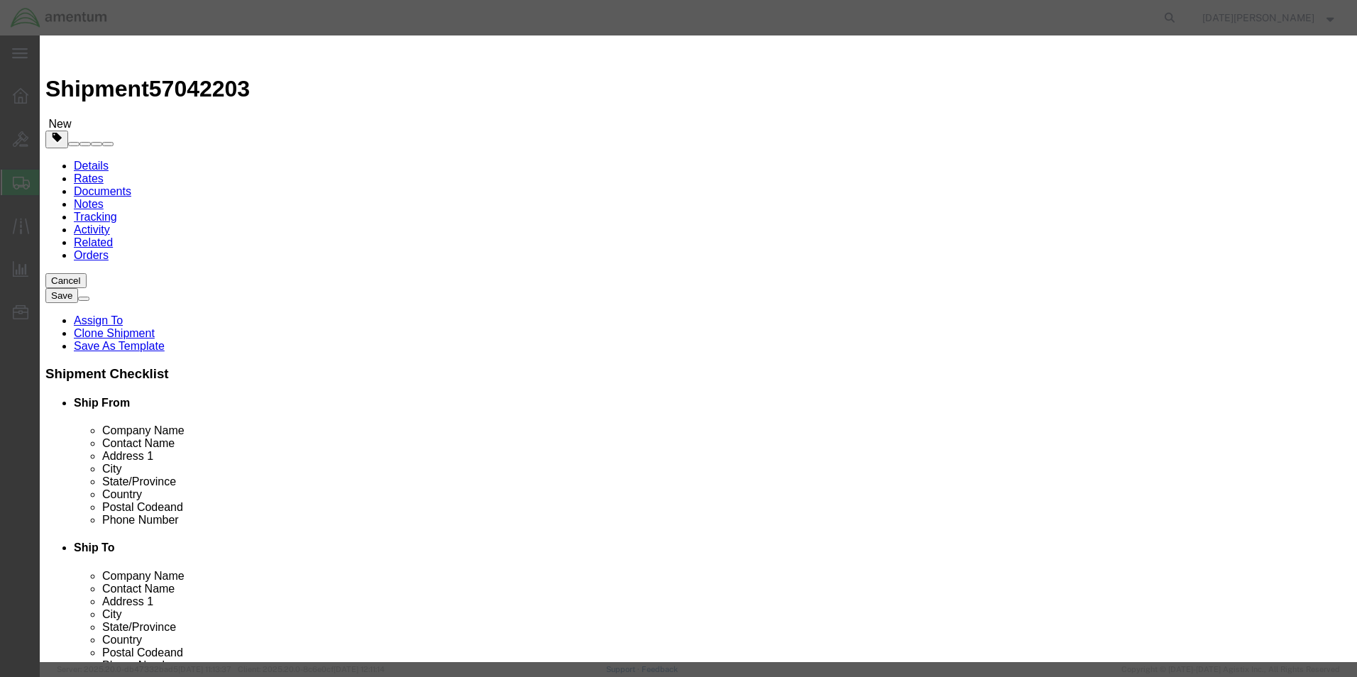
select select "USD"
click button "Save & Close"
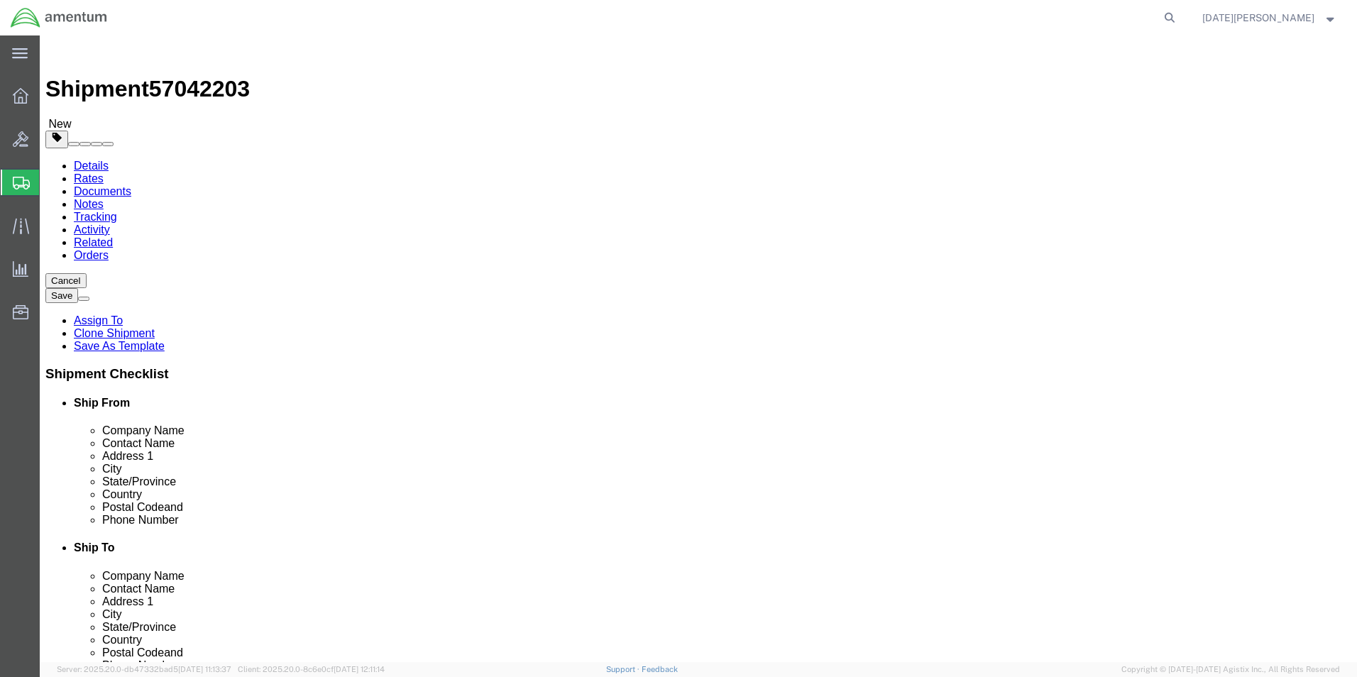
click button "Rate Shipment"
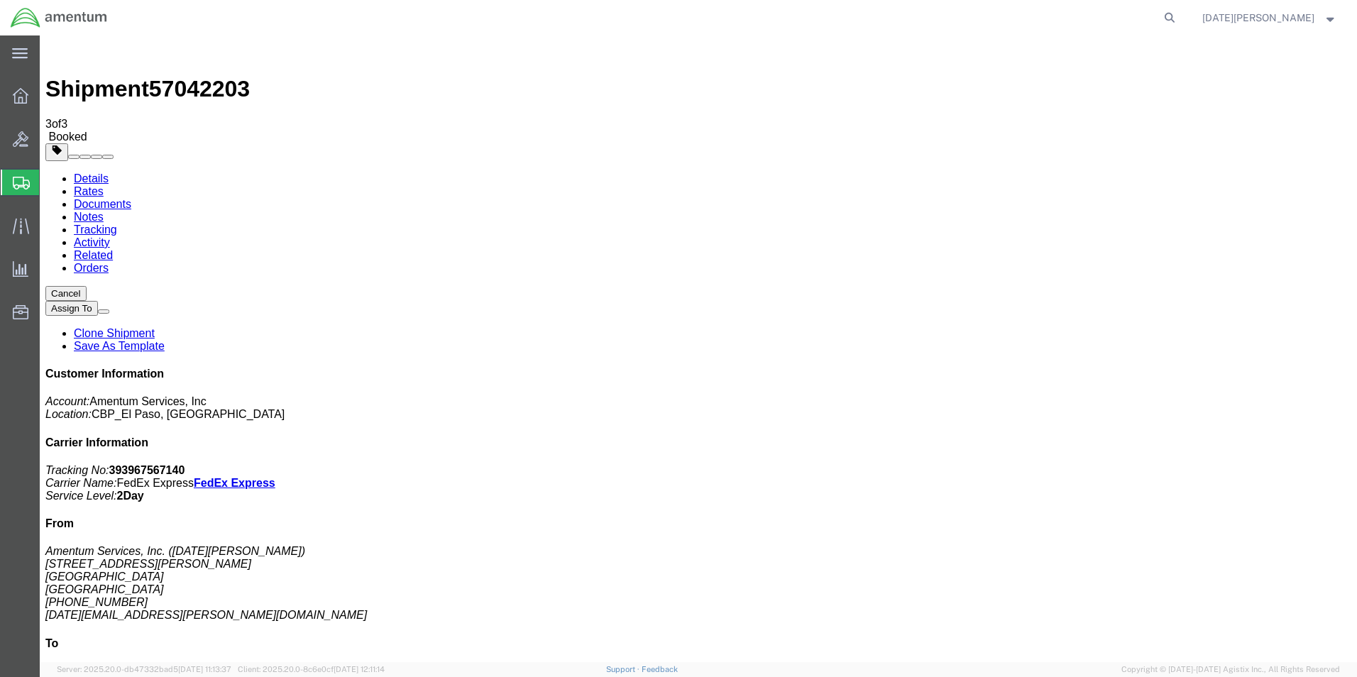
click at [0, 0] on span "Create from Template" at bounding box center [0, 0] width 0 height 0
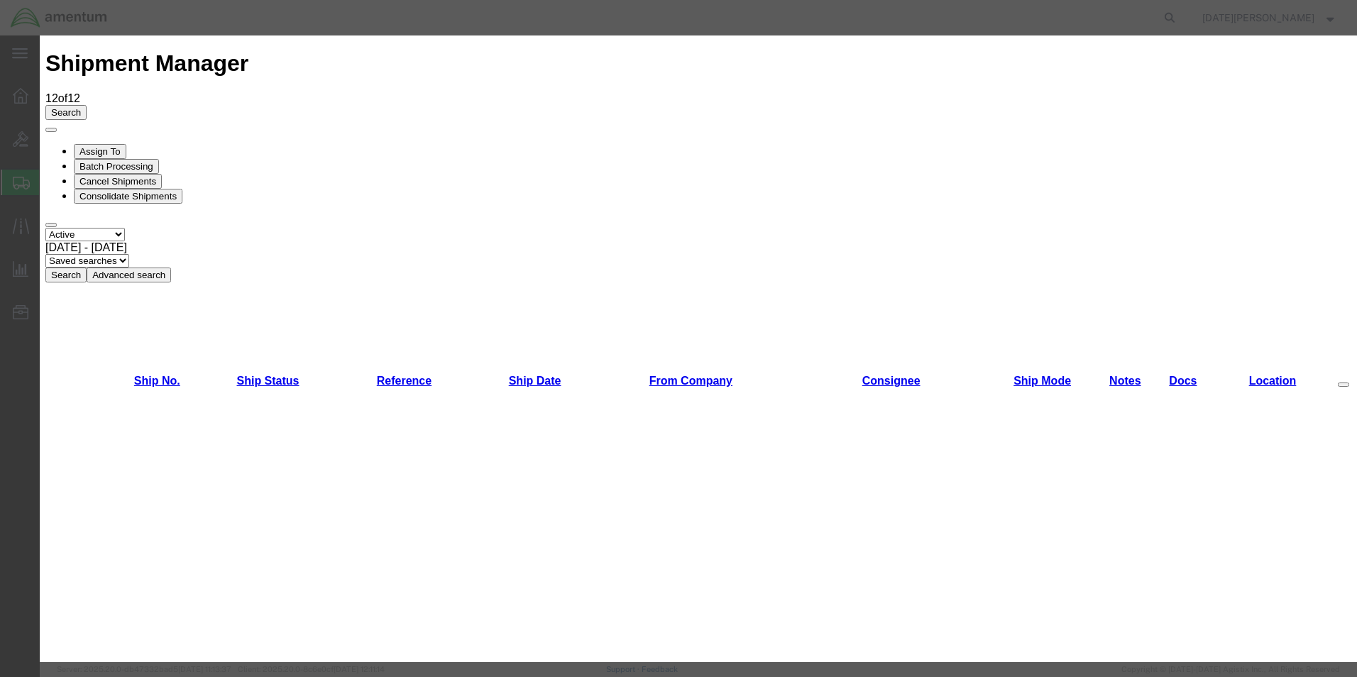
scroll to position [781, 0]
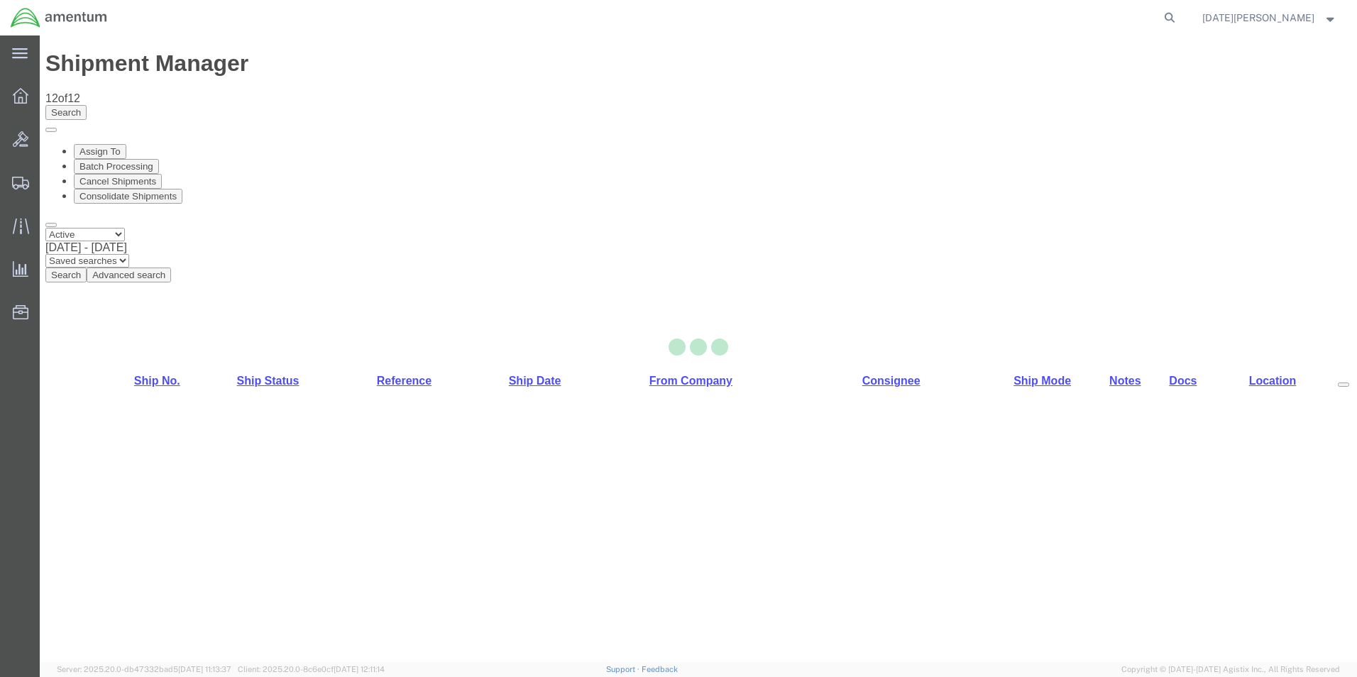
select select "49939"
select select "49932"
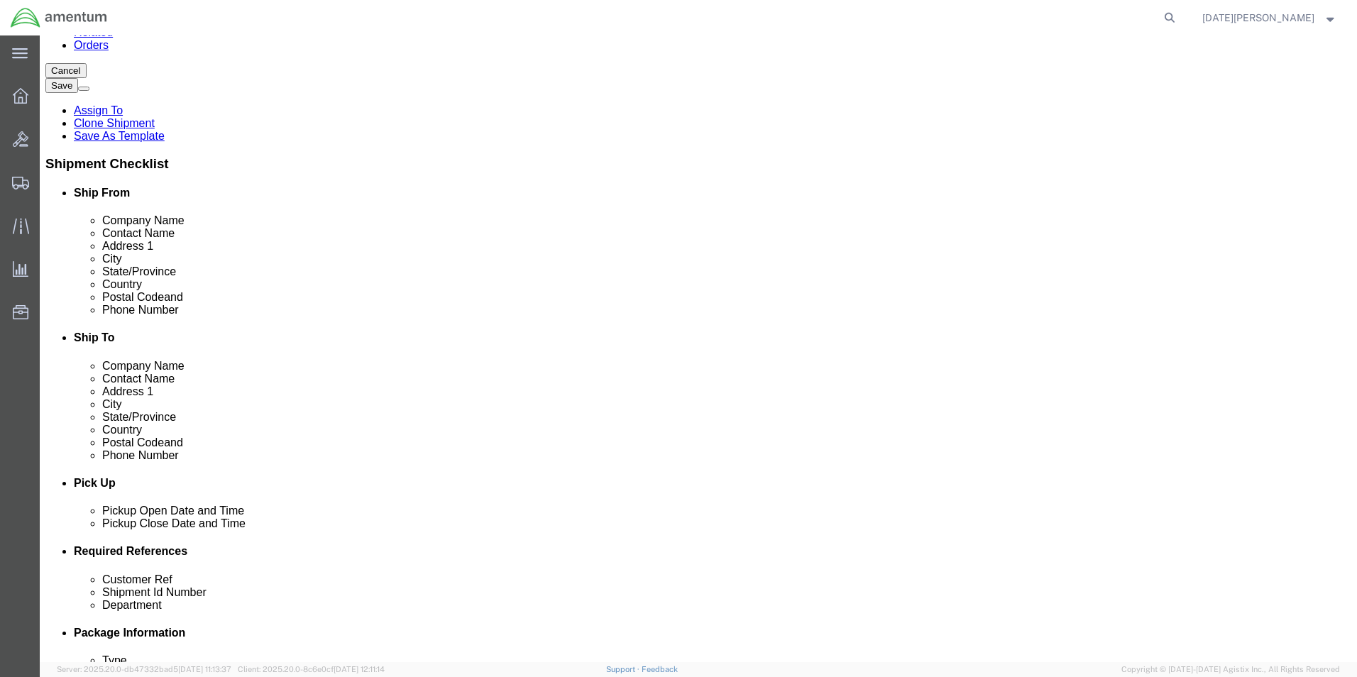
scroll to position [426, 0]
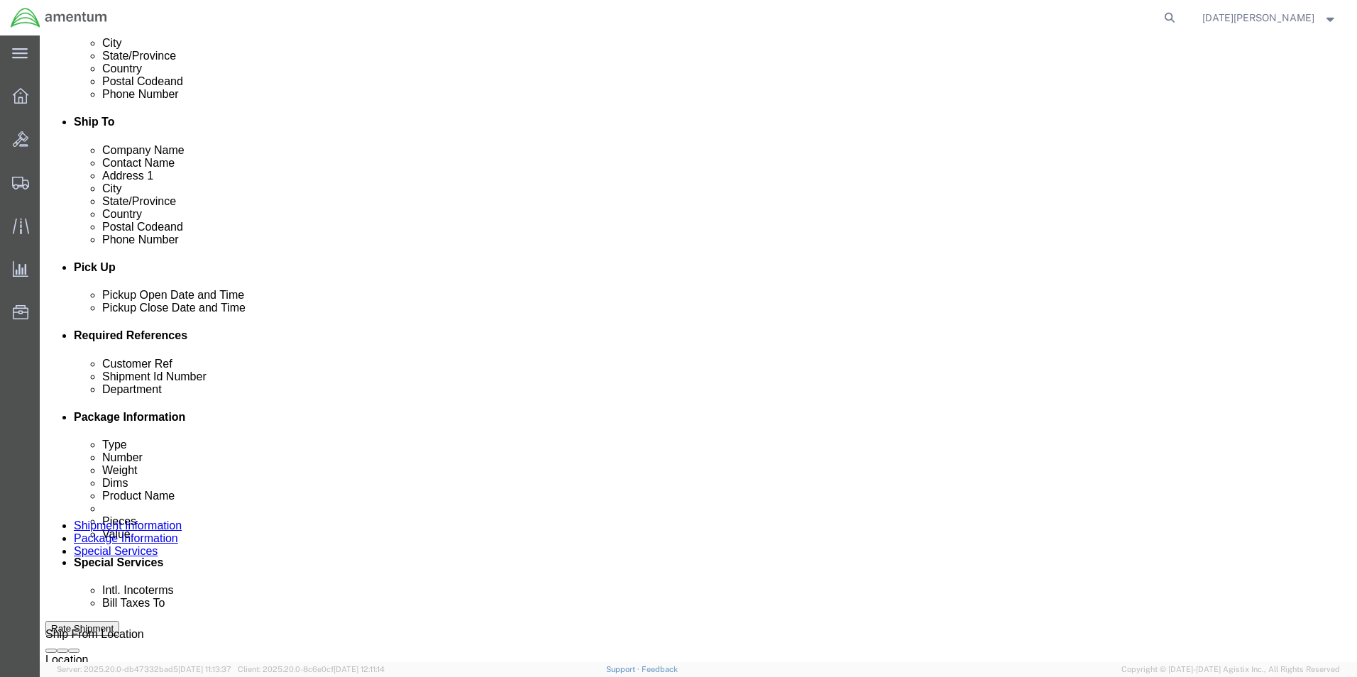
click input "text"
type input "615-009184/615-009188"
paste input "615-009184/615-009188"
type input "615-009184/615-009188"
type input "CBP"
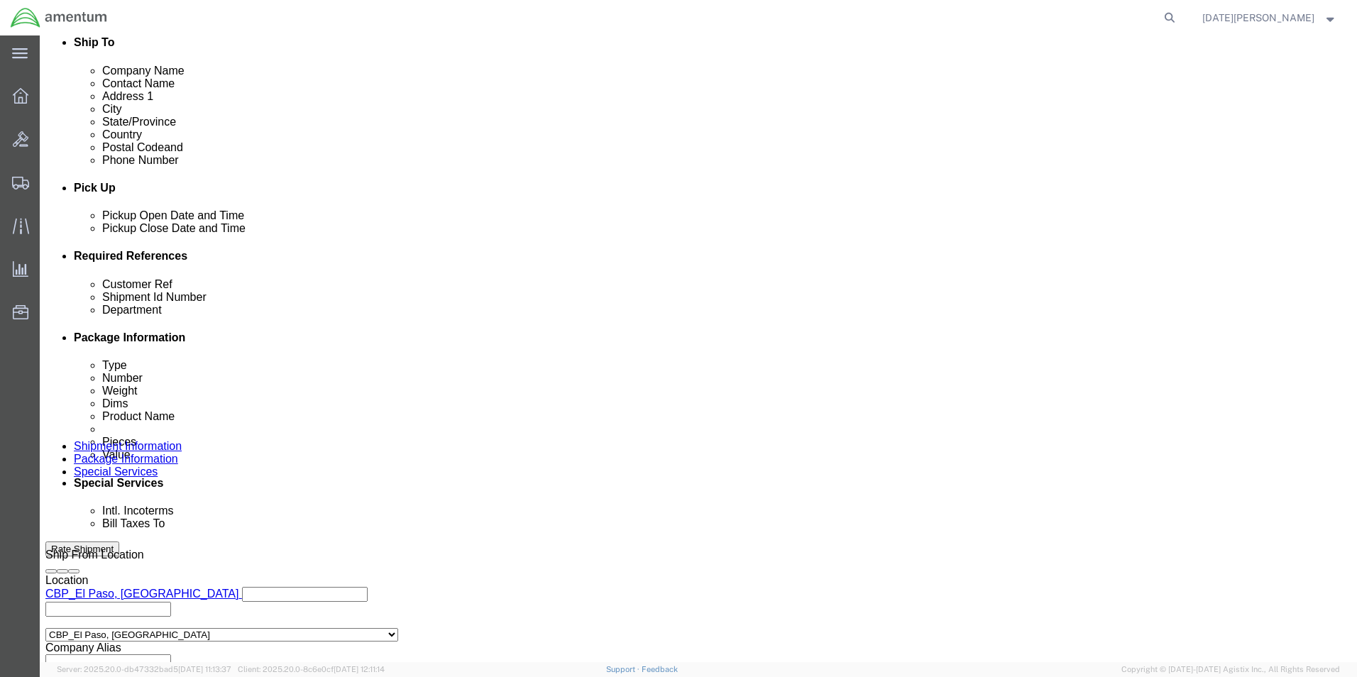
scroll to position [592, 0]
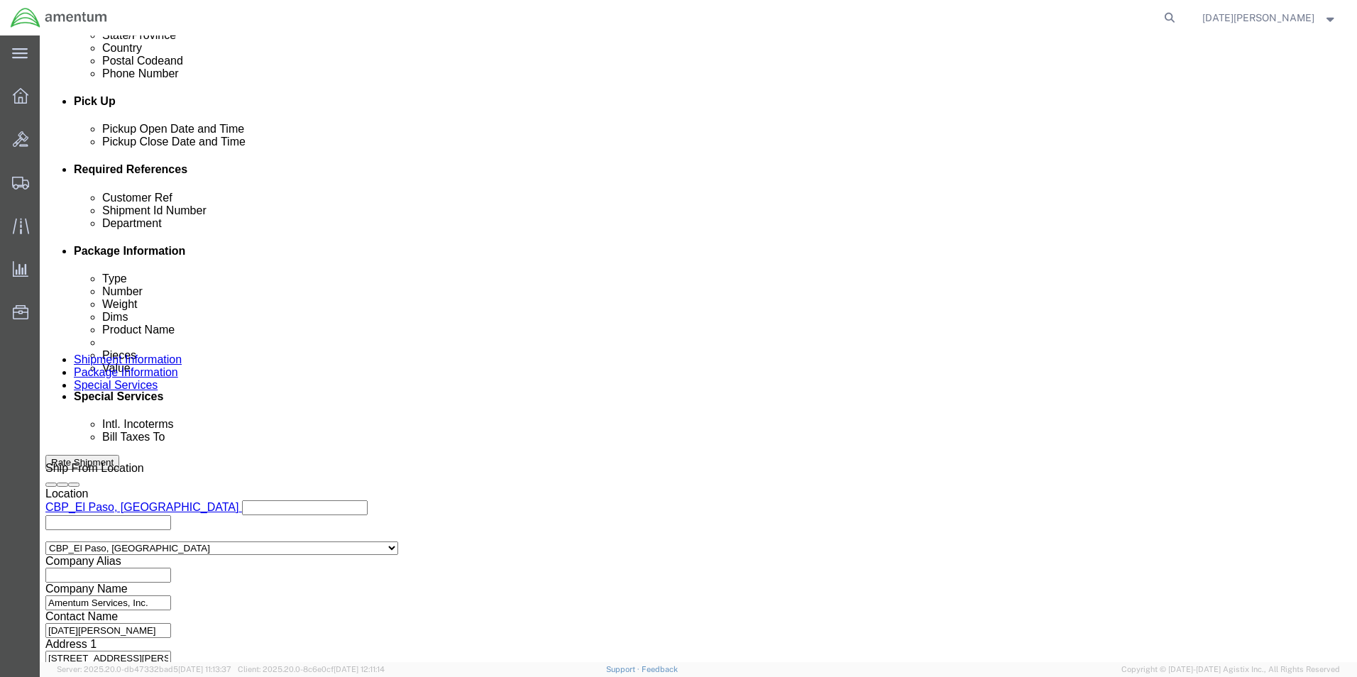
click button "Continue"
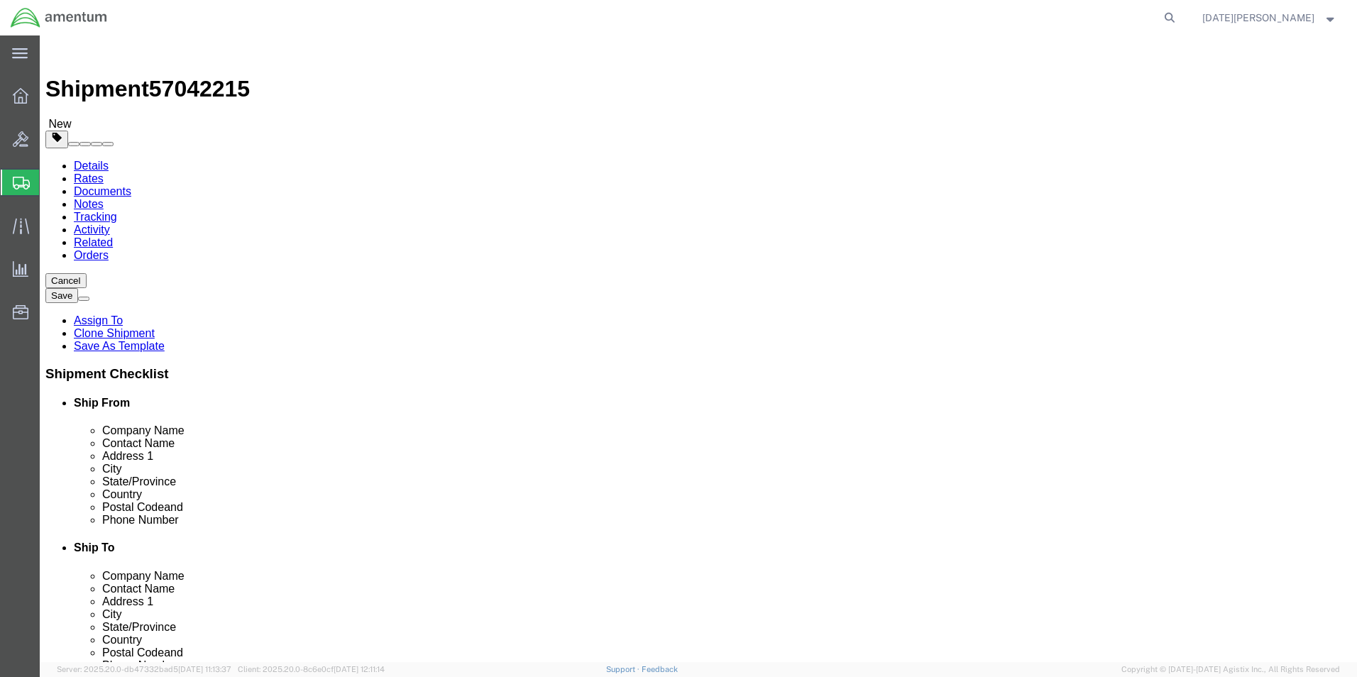
click select "Select Bale(s) Basket(s) Bolt(s) Bottle(s) Buckets Bulk Bundle(s) Can(s) Cardbo…"
select select "PAK"
click select "Select Bale(s) Basket(s) Bolt(s) Bottle(s) Buckets Bulk Bundle(s) Can(s) Cardbo…"
type input "10.25"
type input "12.75"
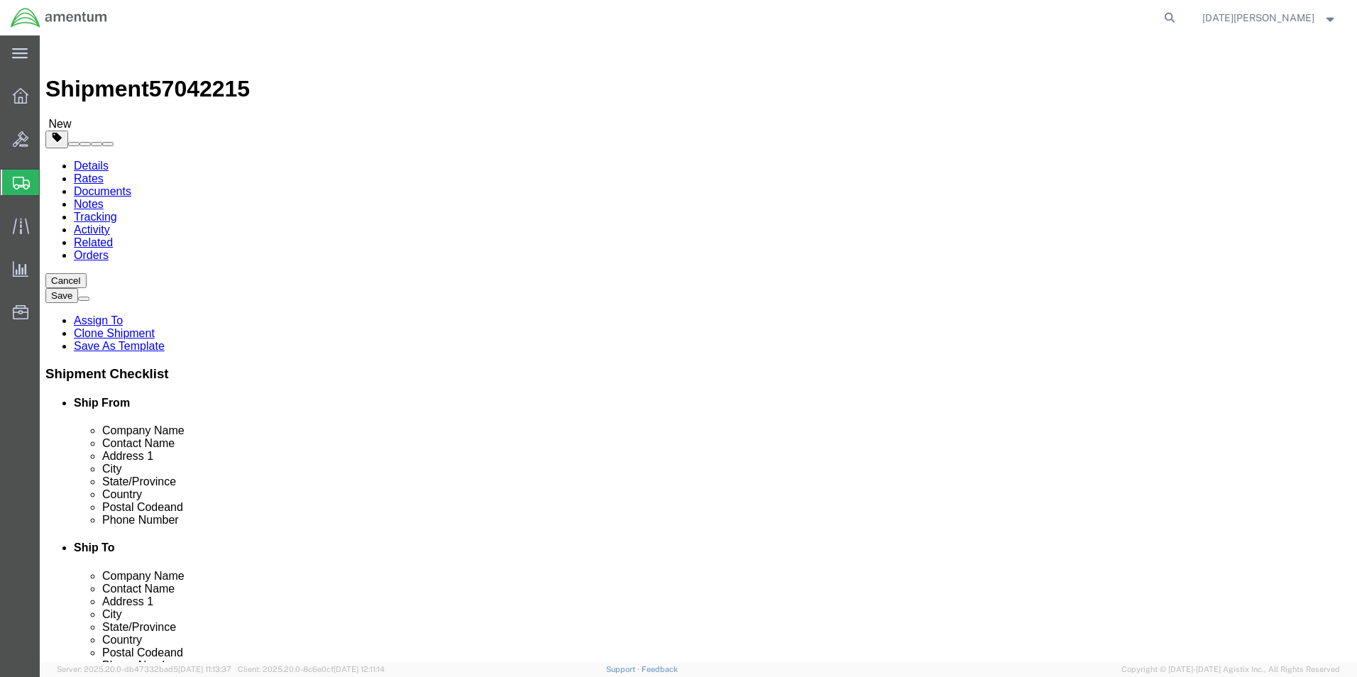
type input "1.00"
click input "0.00"
type input "0.20"
click div "Package Content # 1 1 x PAK Package Type Select Bale(s) Basket(s) Bolt(s) Bottl…"
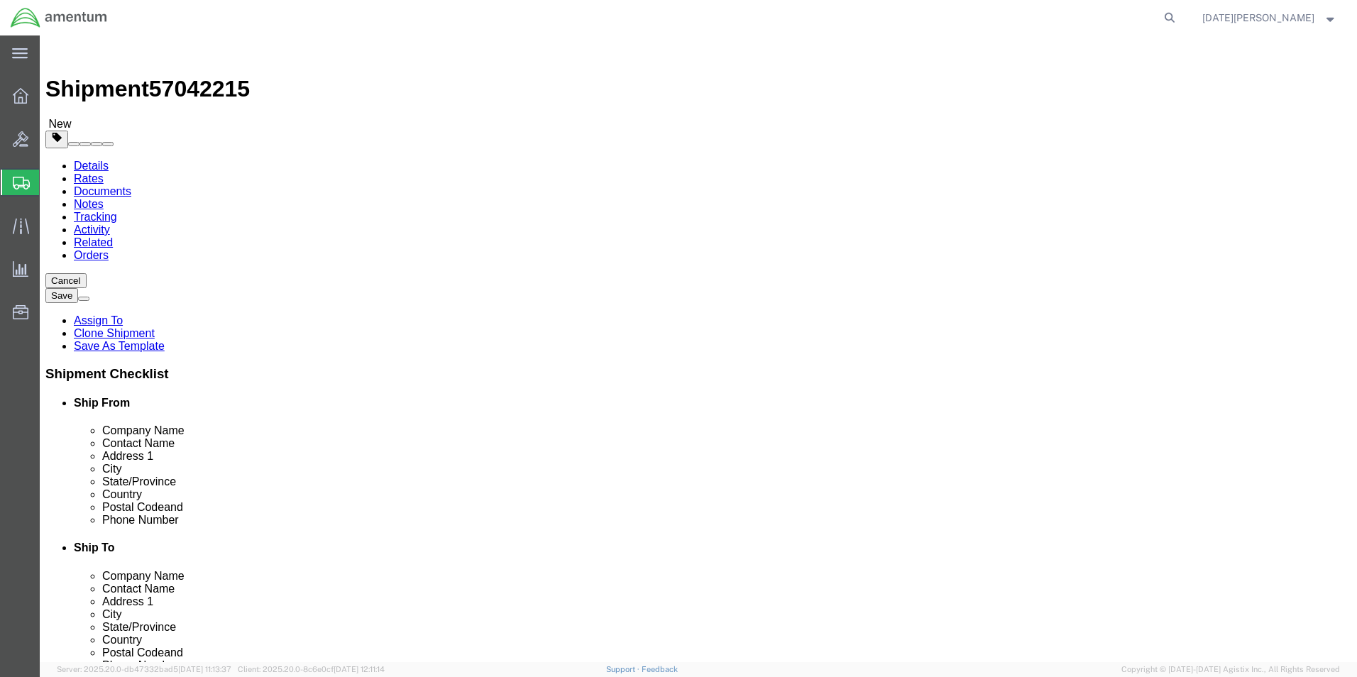
click link "Add Content"
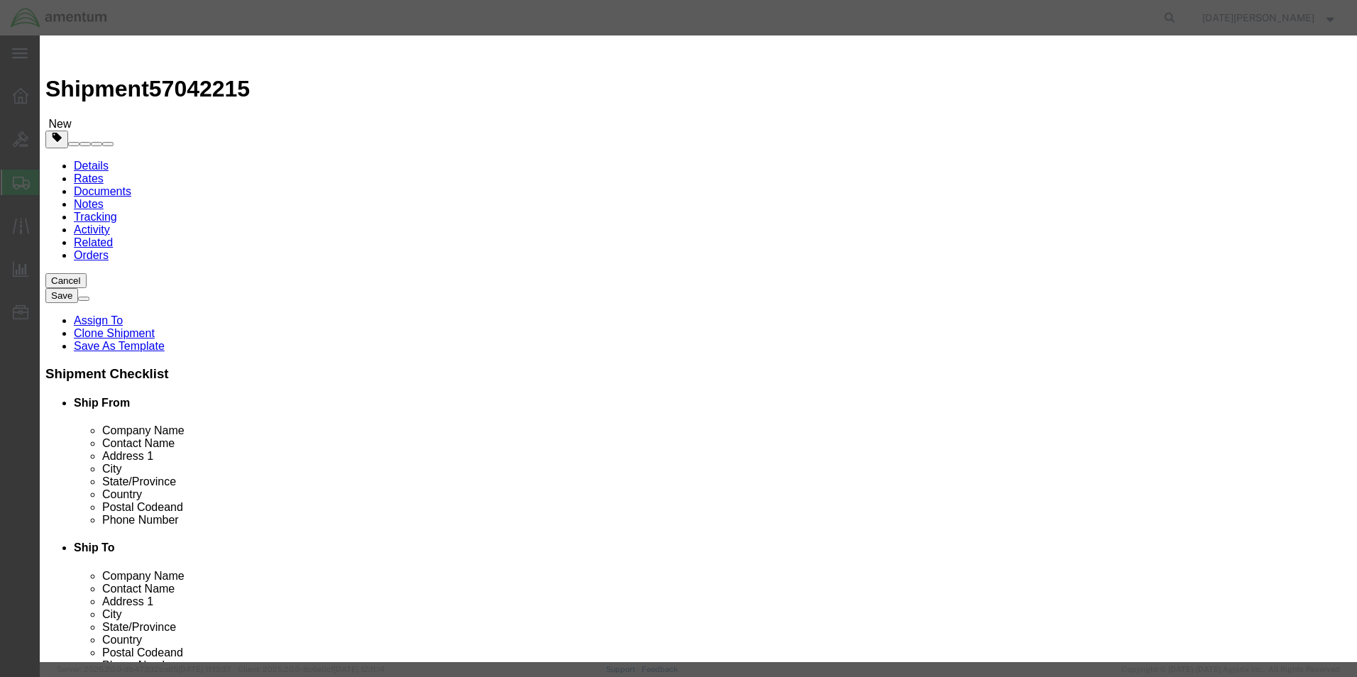
click input "text"
type input "AIRCRAFT HARDWARE"
click input "0"
type input "55"
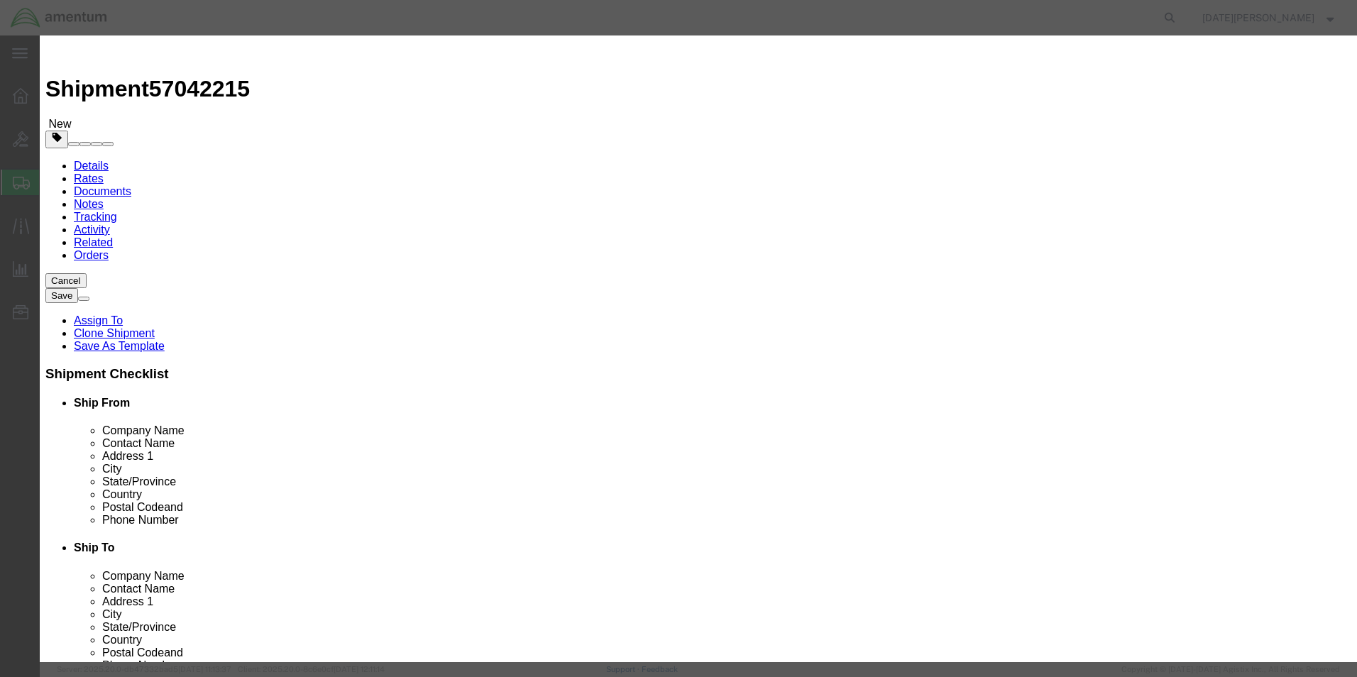
type input "200"
select select "USD"
click button "Save & Close"
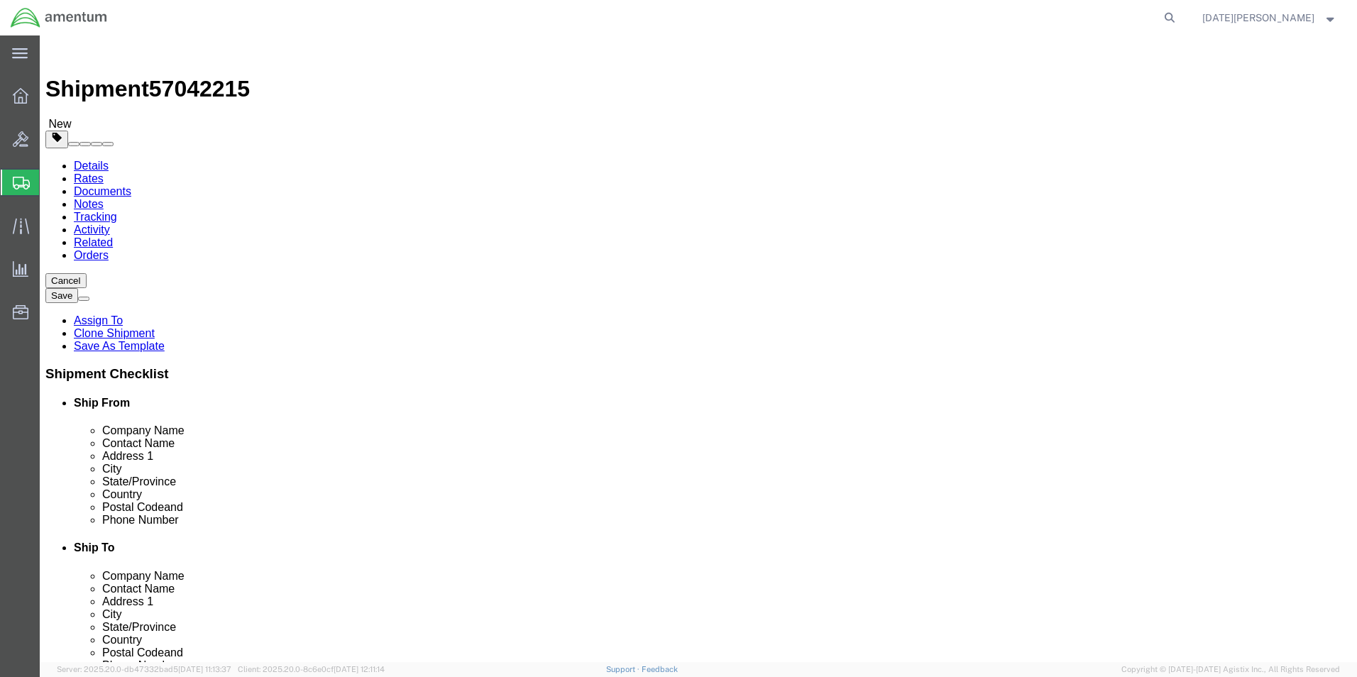
click button "Rate Shipment"
